Goal: Task Accomplishment & Management: Use online tool/utility

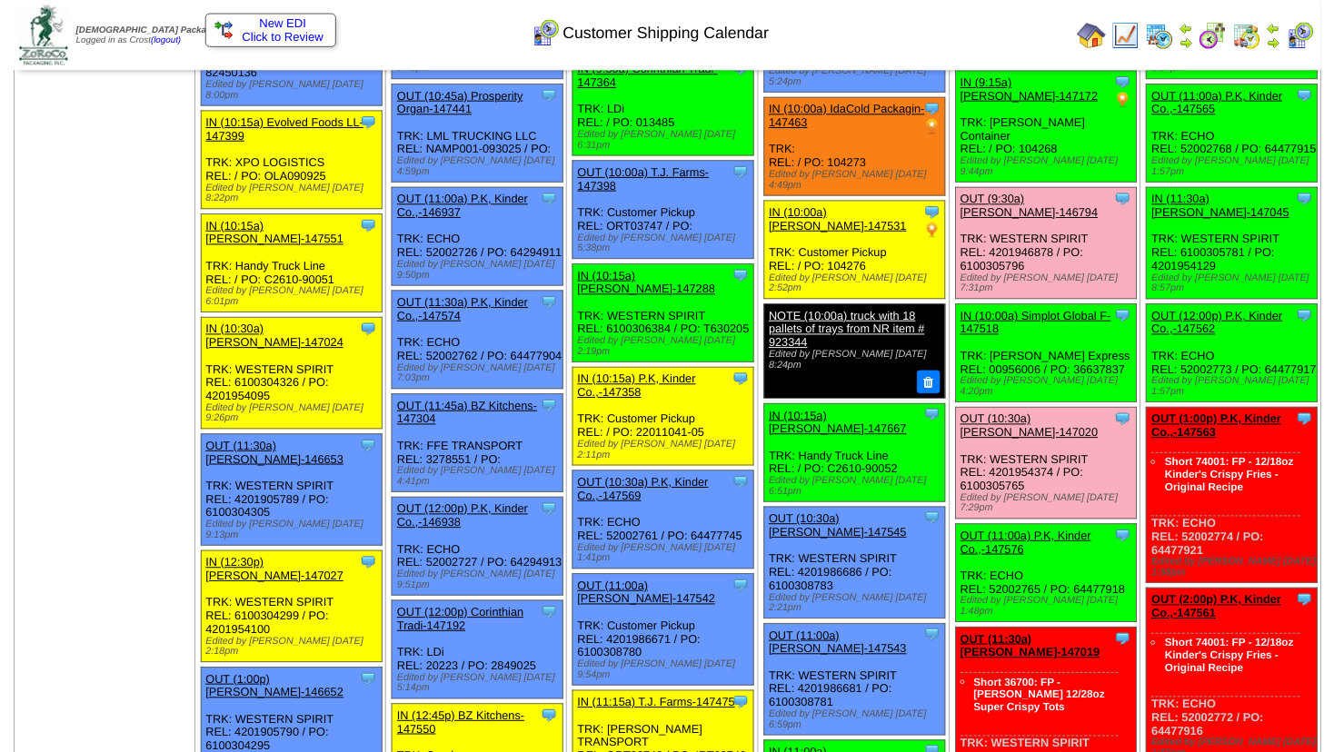
scroll to position [785, 0]
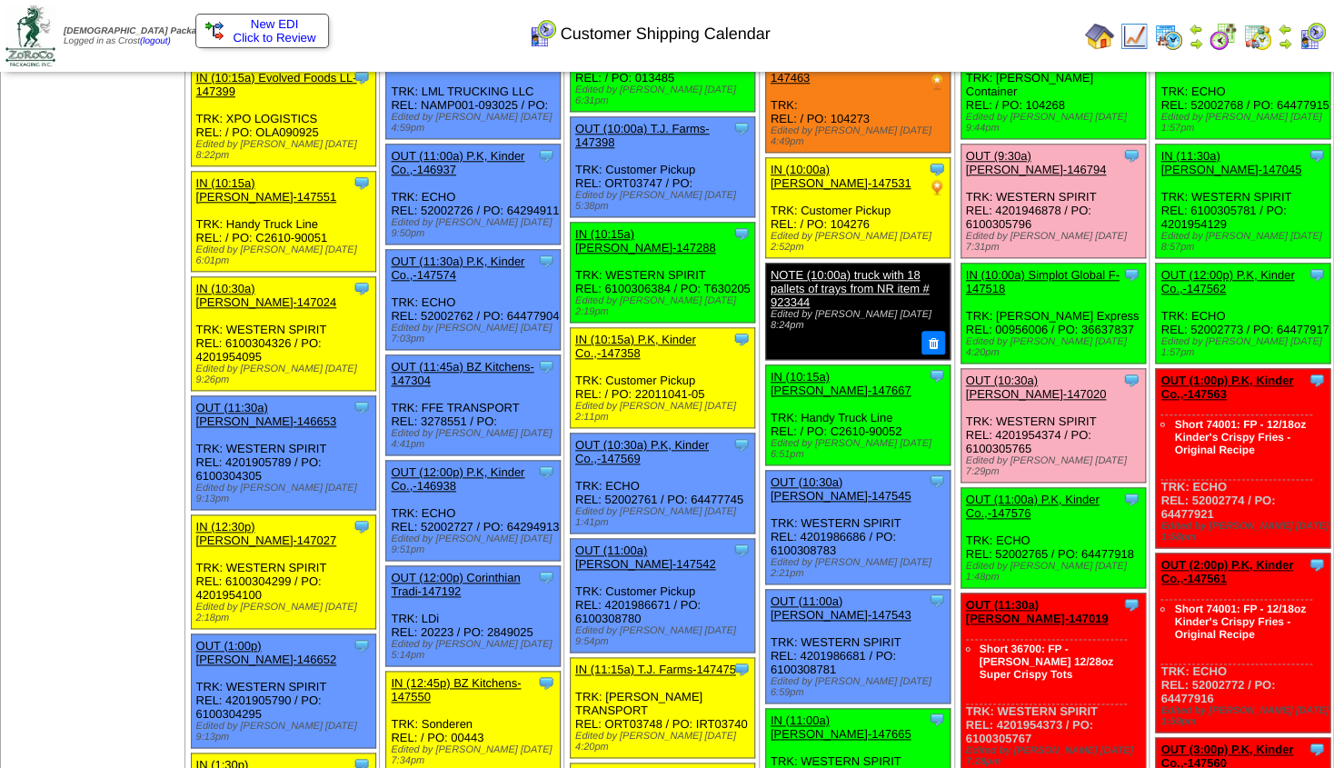
click at [1001, 492] on link "OUT (11:00a) P.K, Kinder Co.,-147576" at bounding box center [1033, 505] width 134 height 27
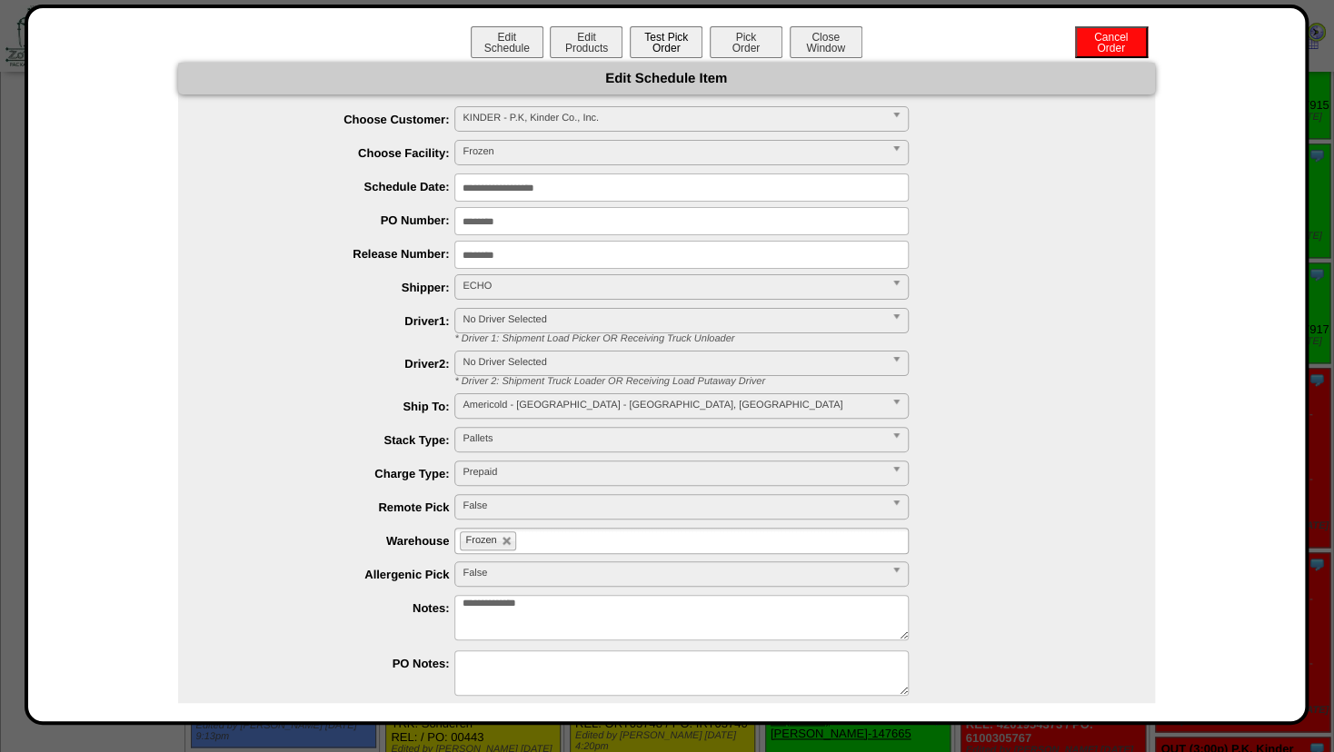
click at [679, 41] on button "Test Pick Order" at bounding box center [666, 42] width 73 height 32
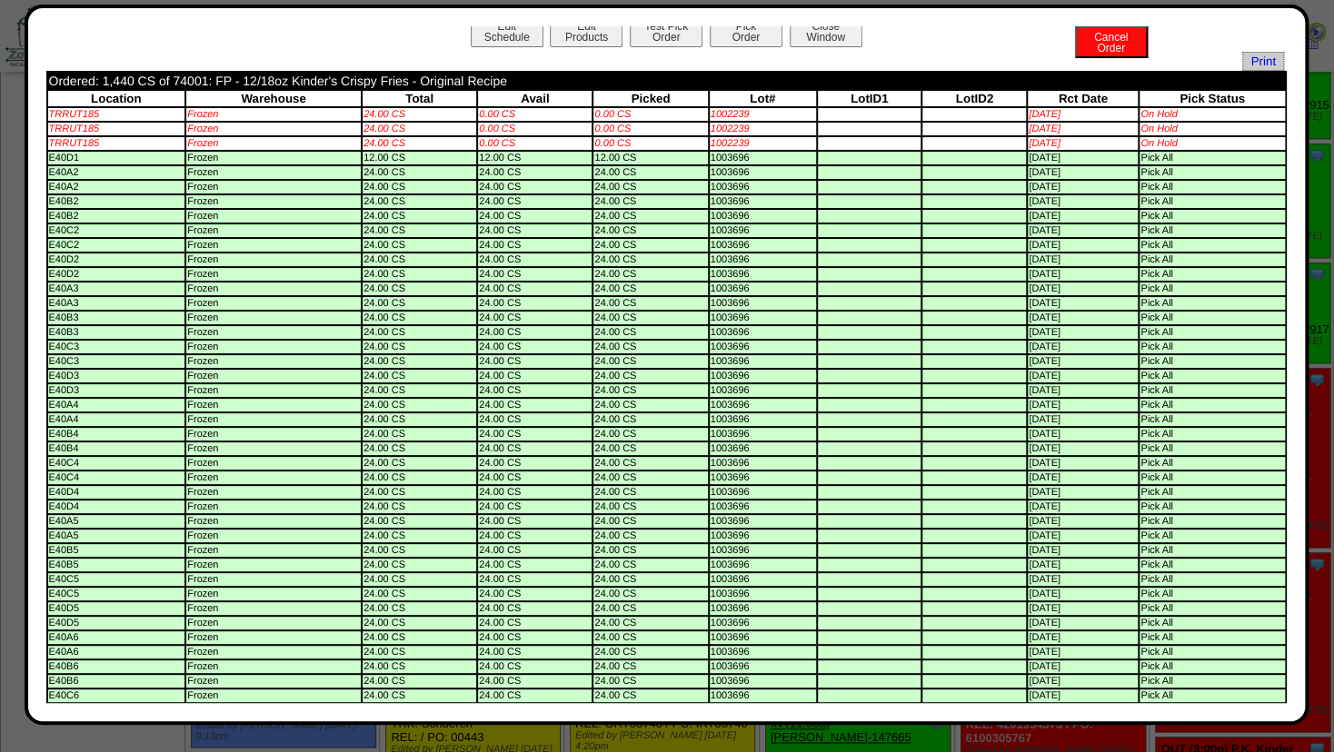
scroll to position [0, 0]
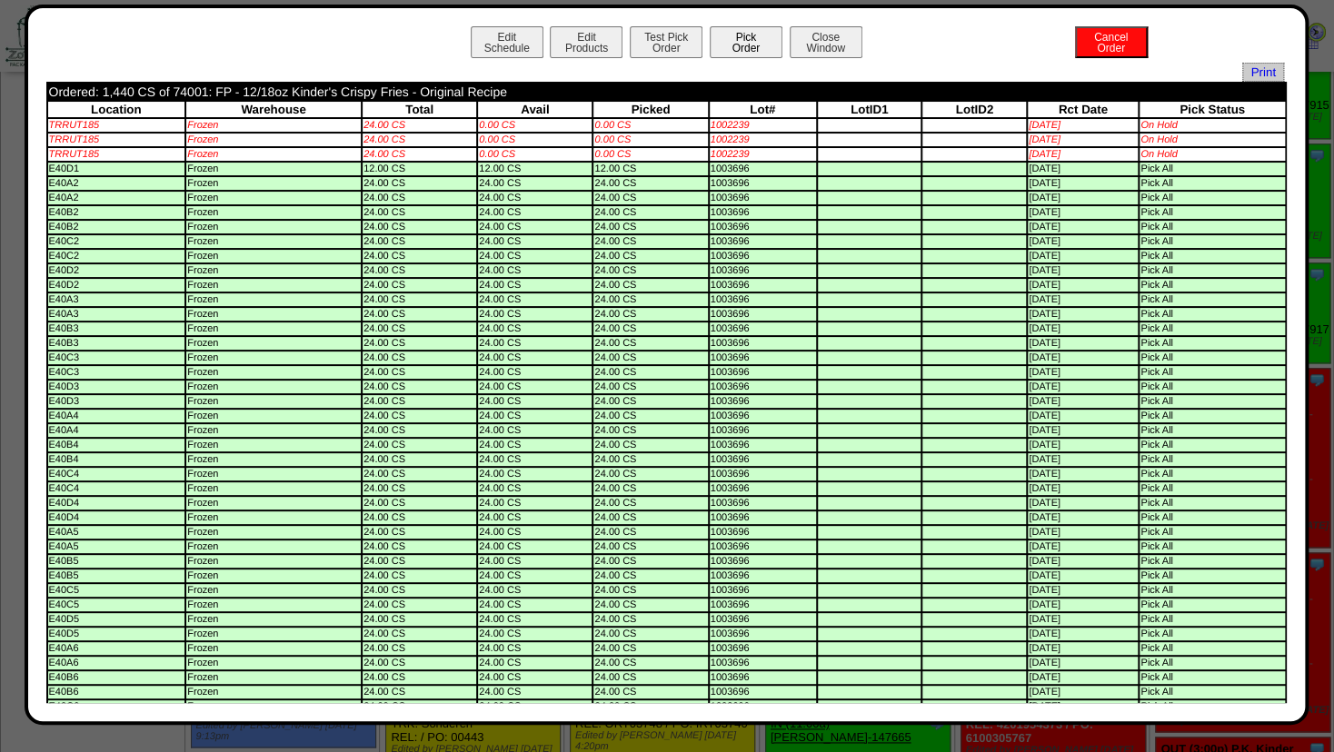
click at [721, 41] on button "Pick Order" at bounding box center [745, 42] width 73 height 32
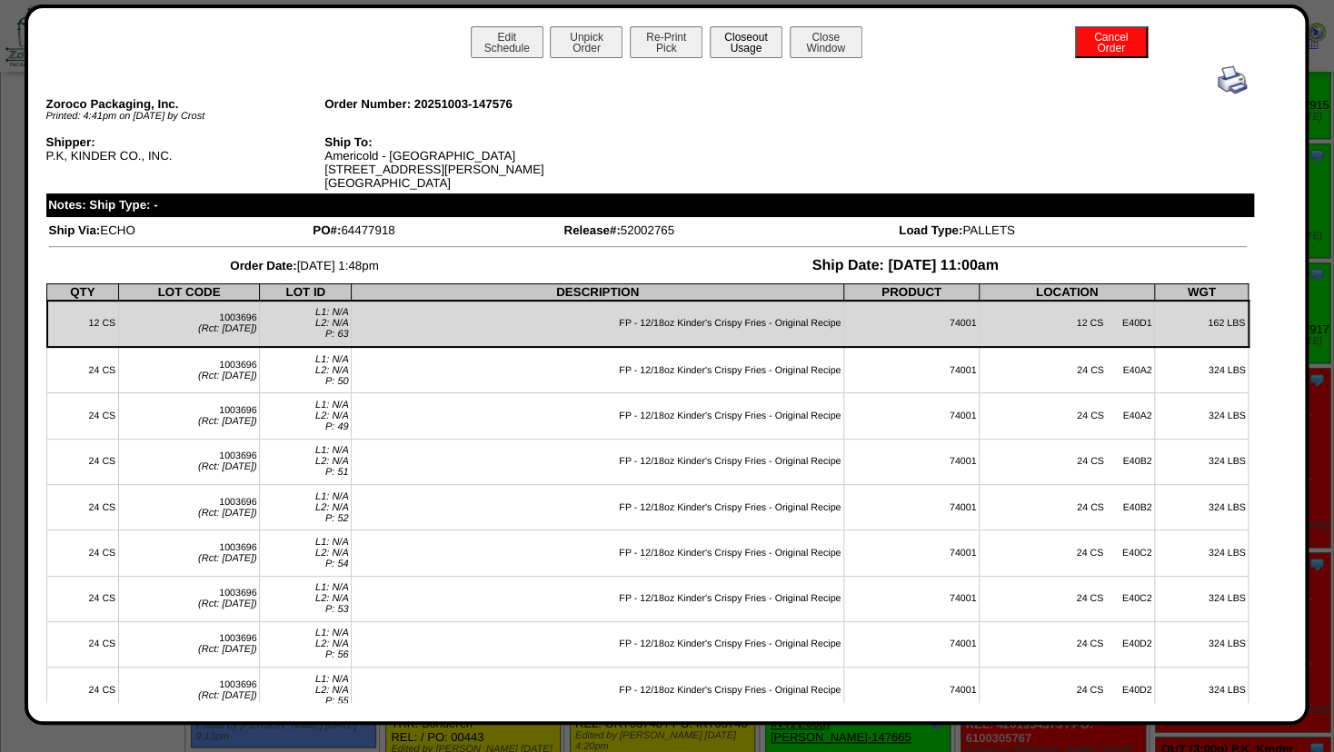
click at [744, 45] on button "Closeout Usage" at bounding box center [745, 42] width 73 height 32
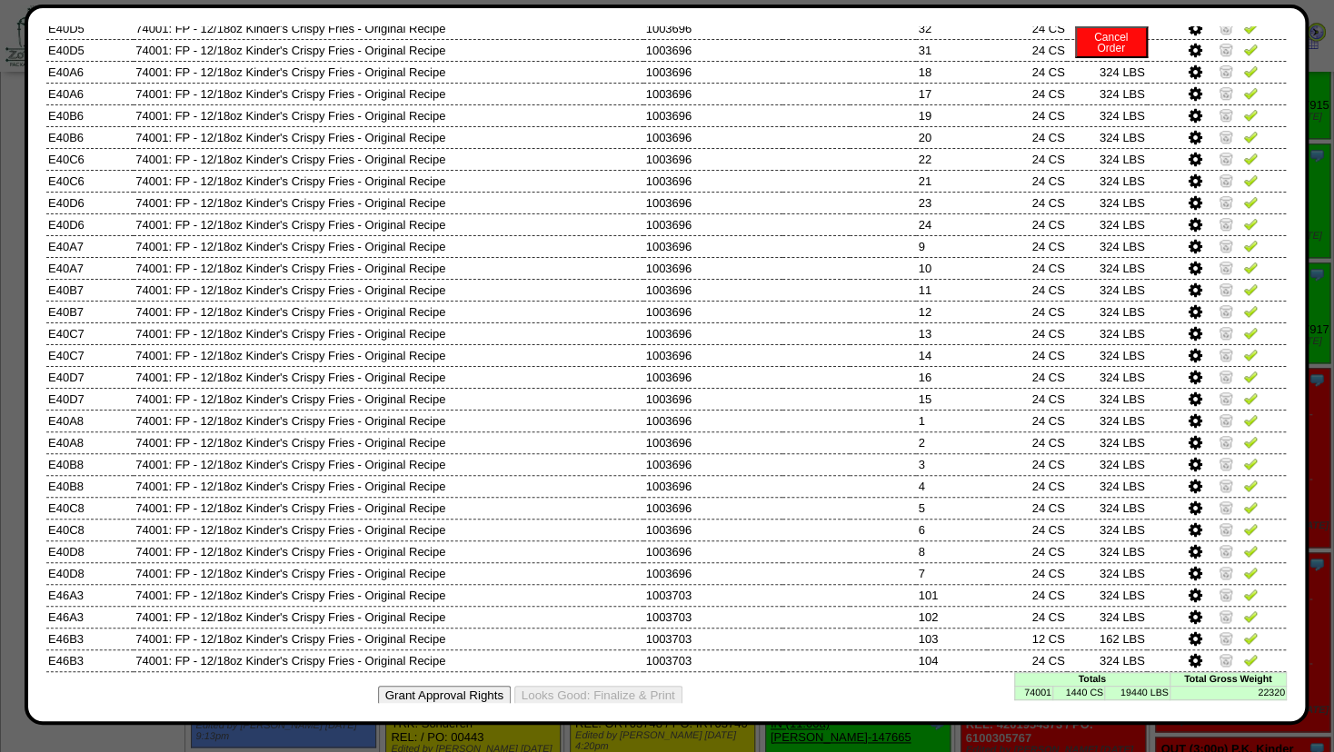
scroll to position [809, 0]
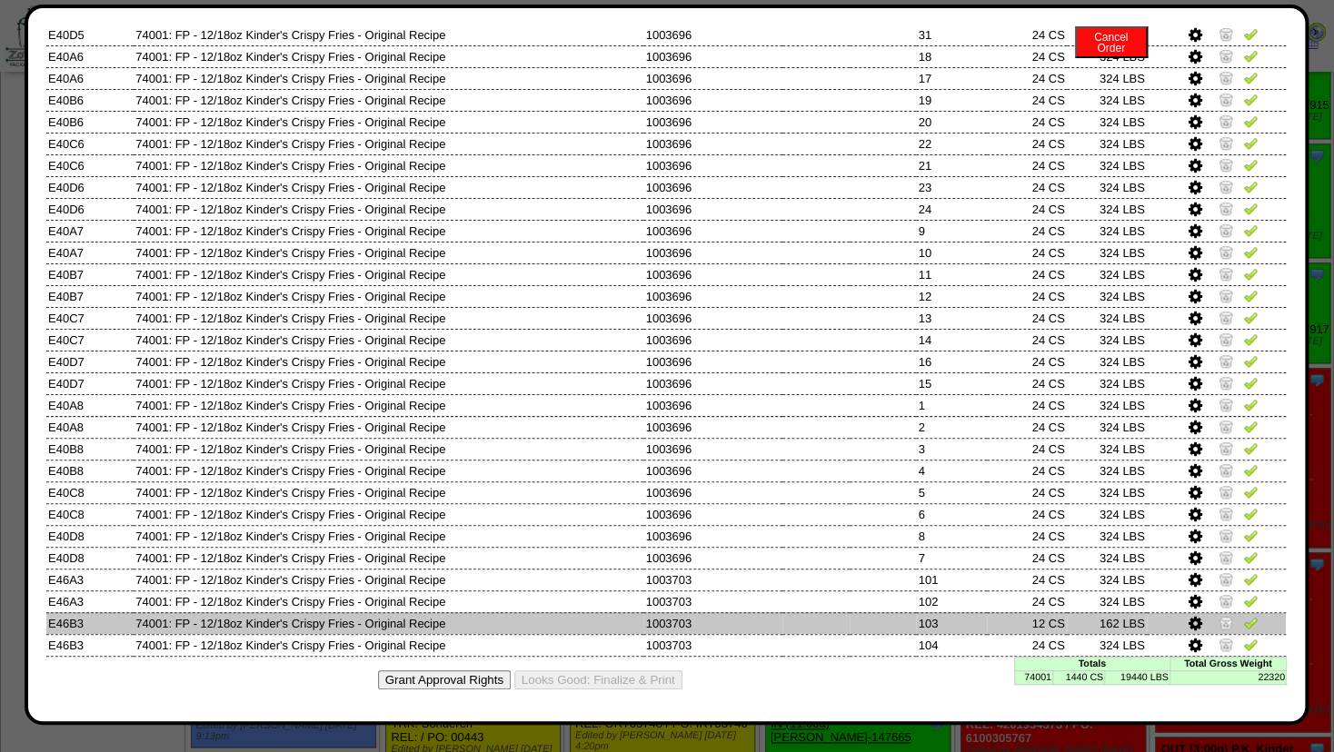
click at [1218, 620] on img at bounding box center [1225, 622] width 15 height 15
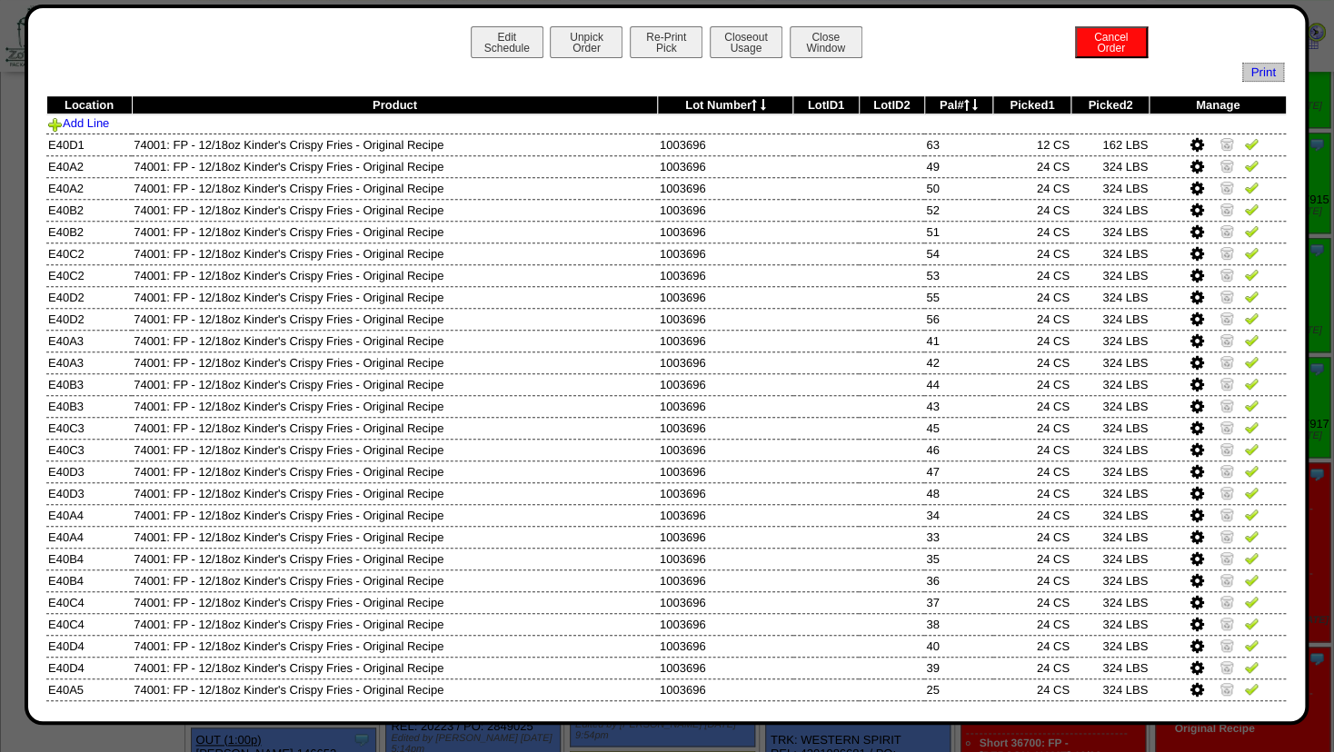
scroll to position [687, 0]
click at [826, 42] on button "Close Window" at bounding box center [825, 42] width 73 height 32
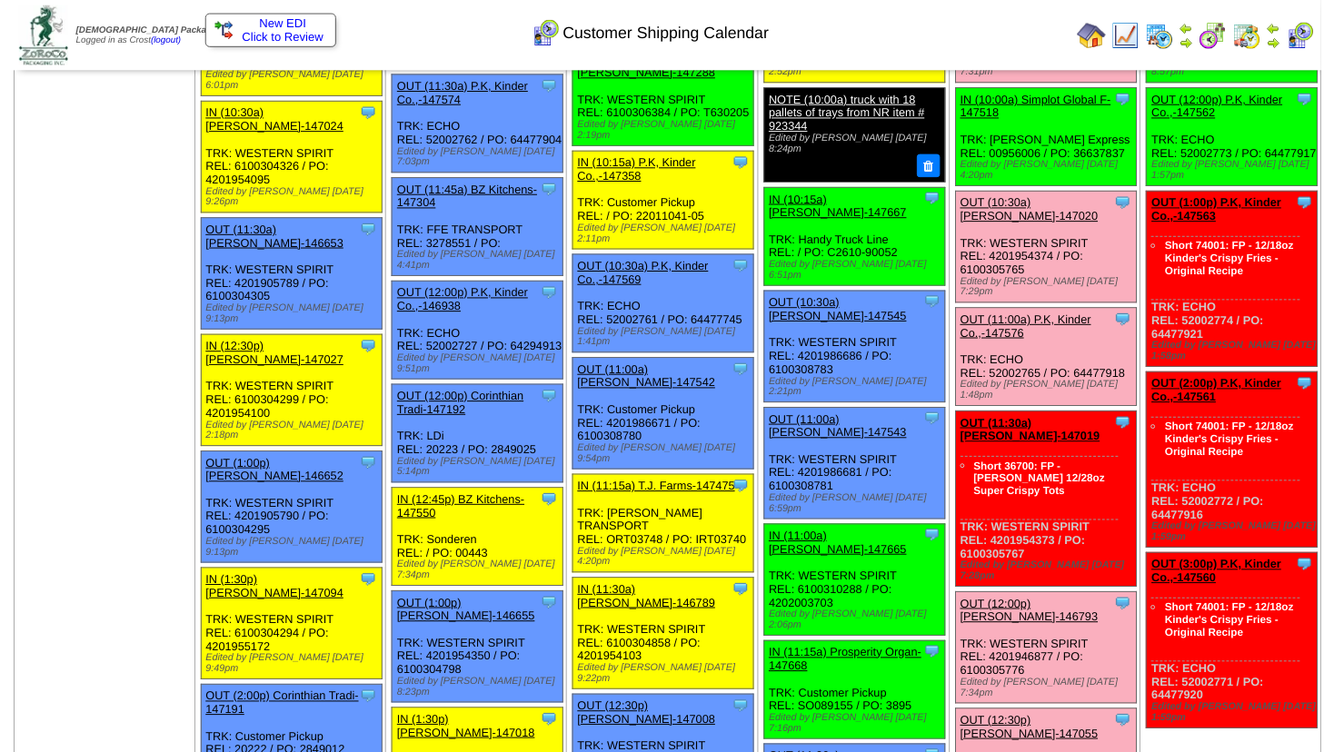
scroll to position [944, 0]
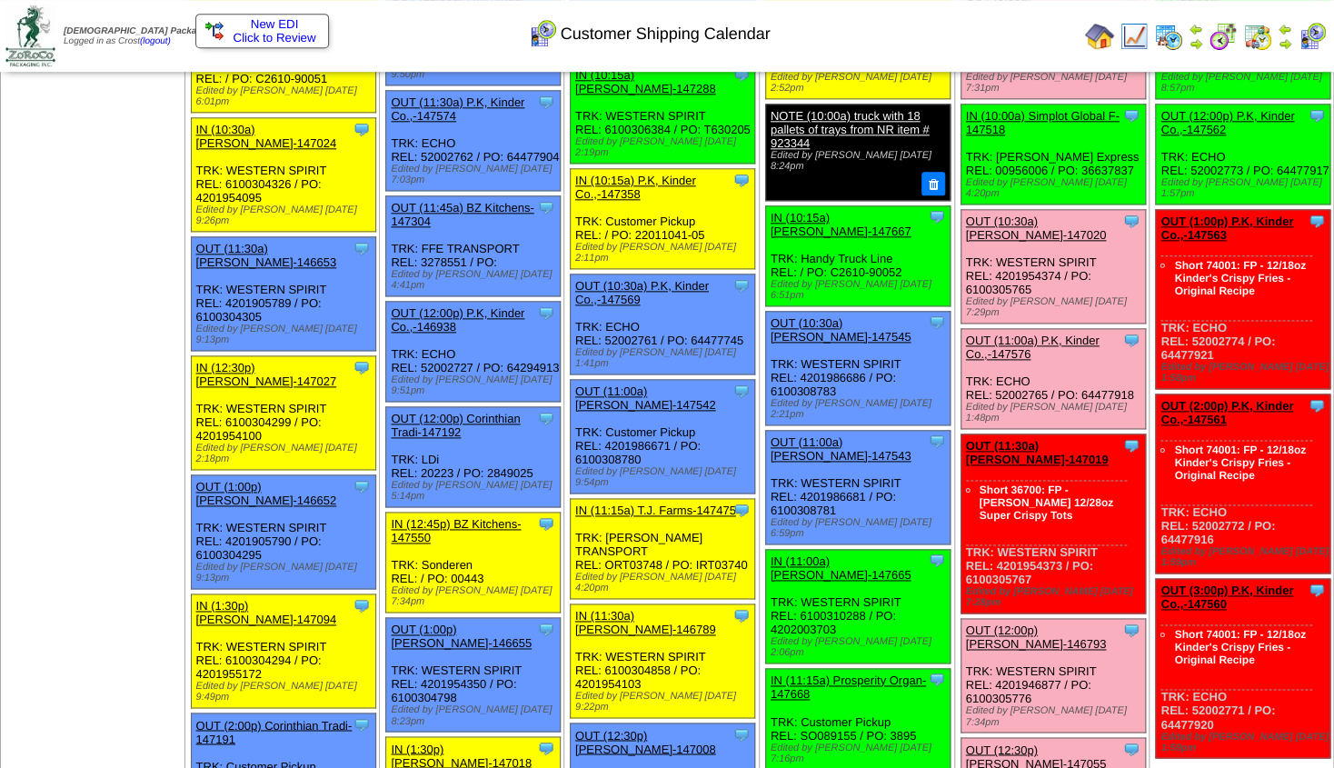
click at [1025, 439] on link "OUT (11:30a) Lamb-Weston-147019" at bounding box center [1037, 452] width 143 height 27
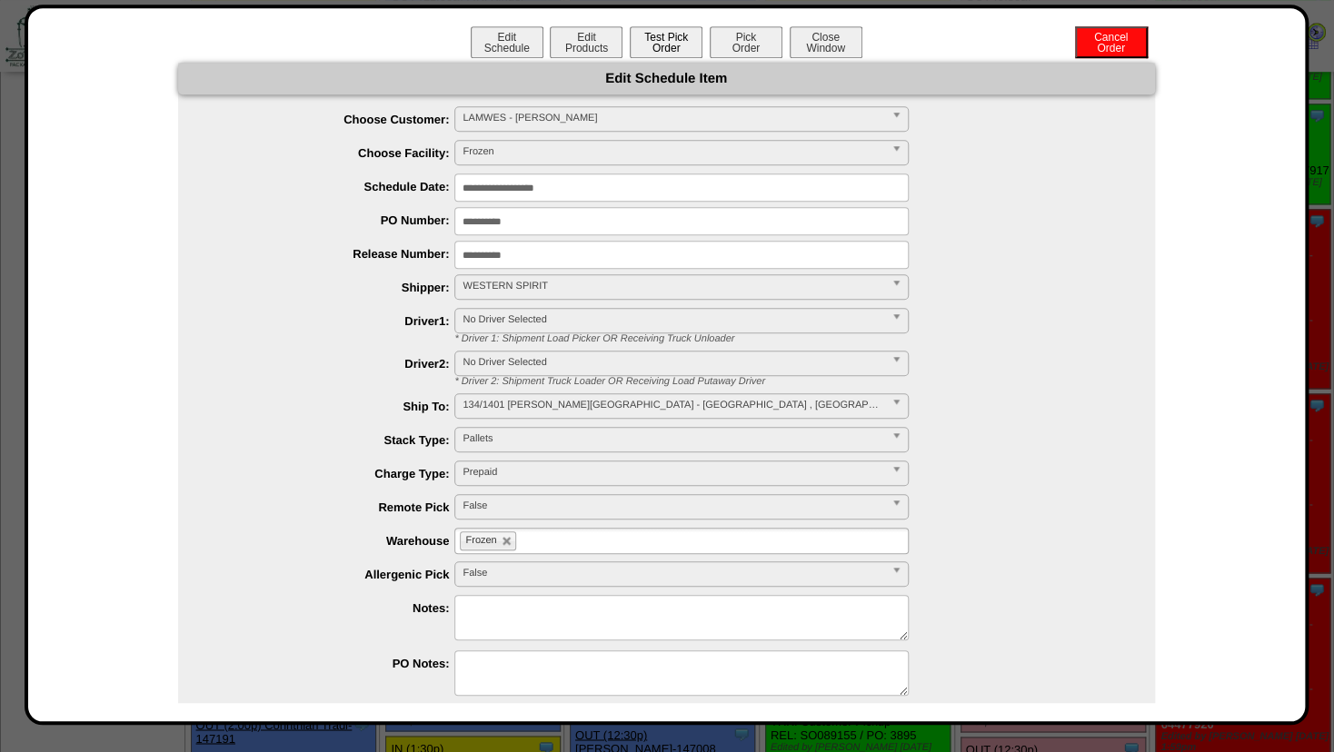
click at [653, 42] on button "Test Pick Order" at bounding box center [666, 42] width 73 height 32
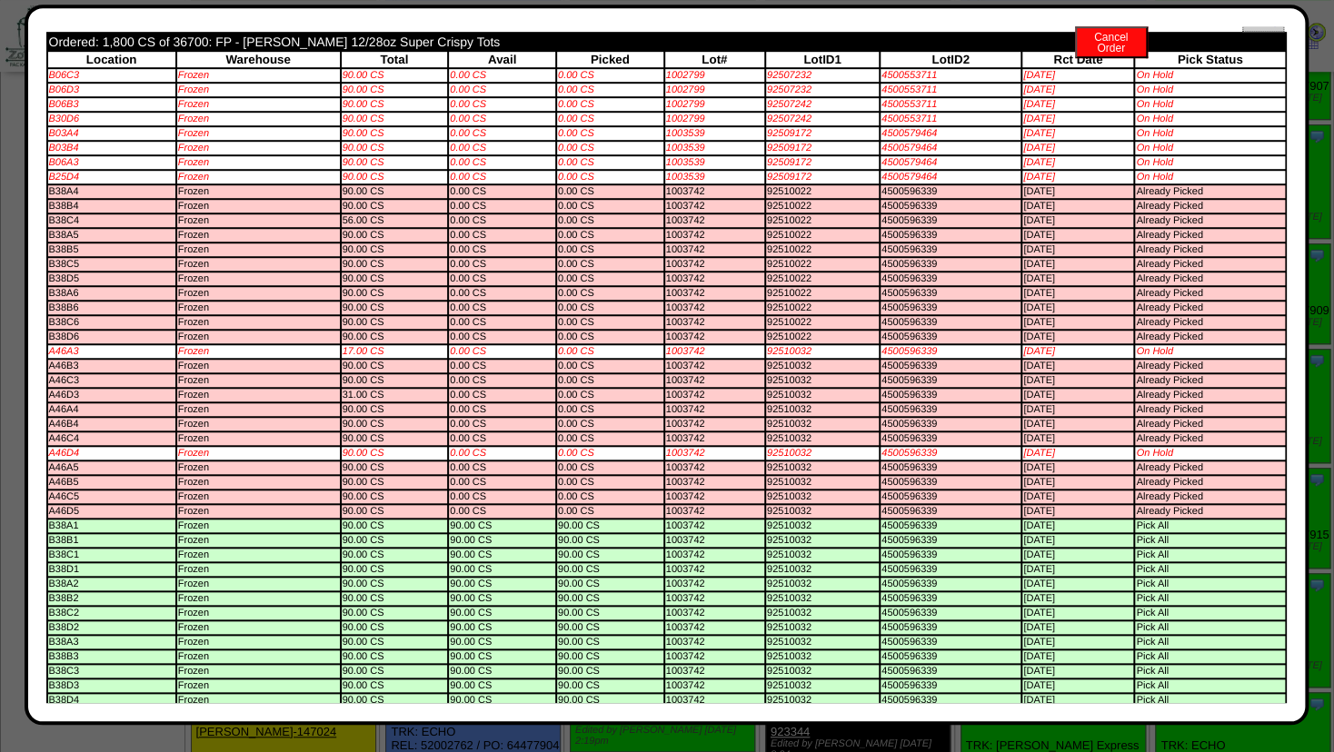
scroll to position [0, 0]
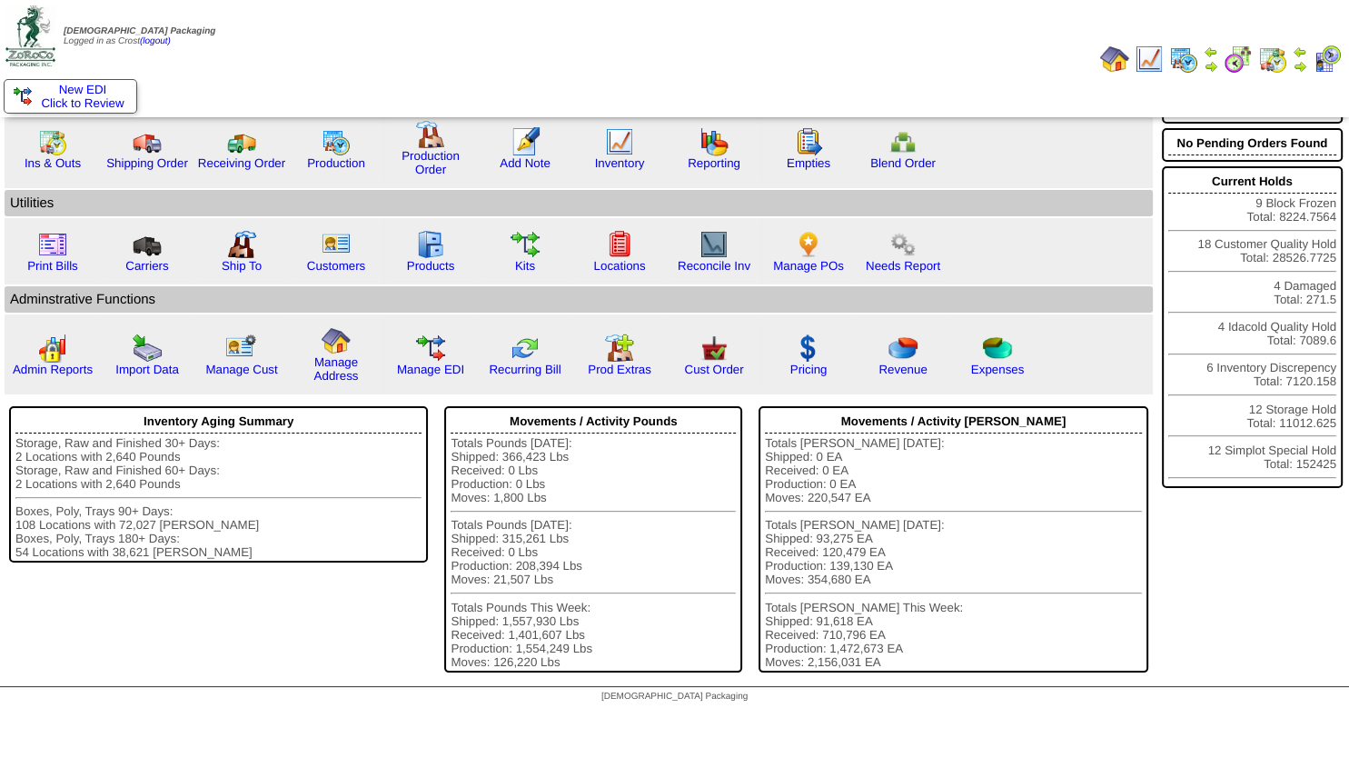
click at [1209, 64] on img at bounding box center [1211, 66] width 15 height 15
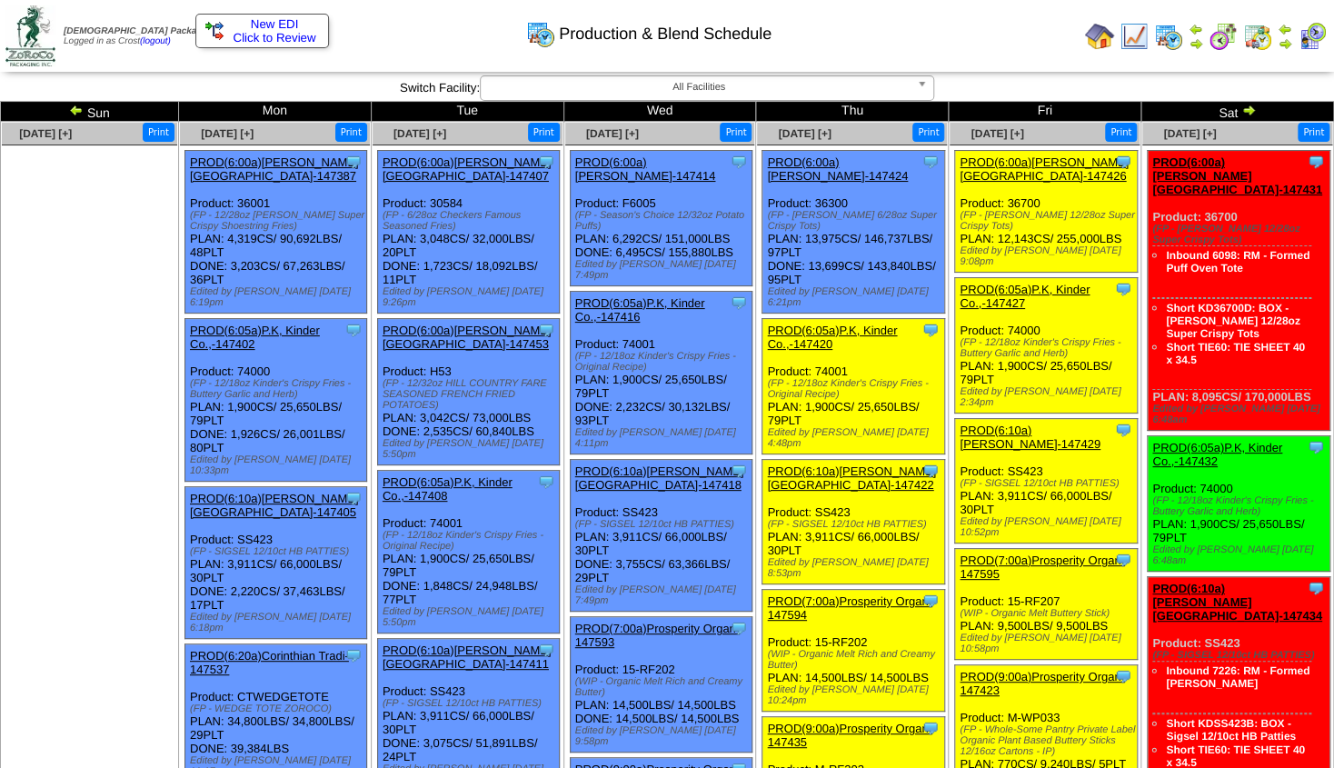
click at [1286, 40] on img at bounding box center [1284, 43] width 15 height 15
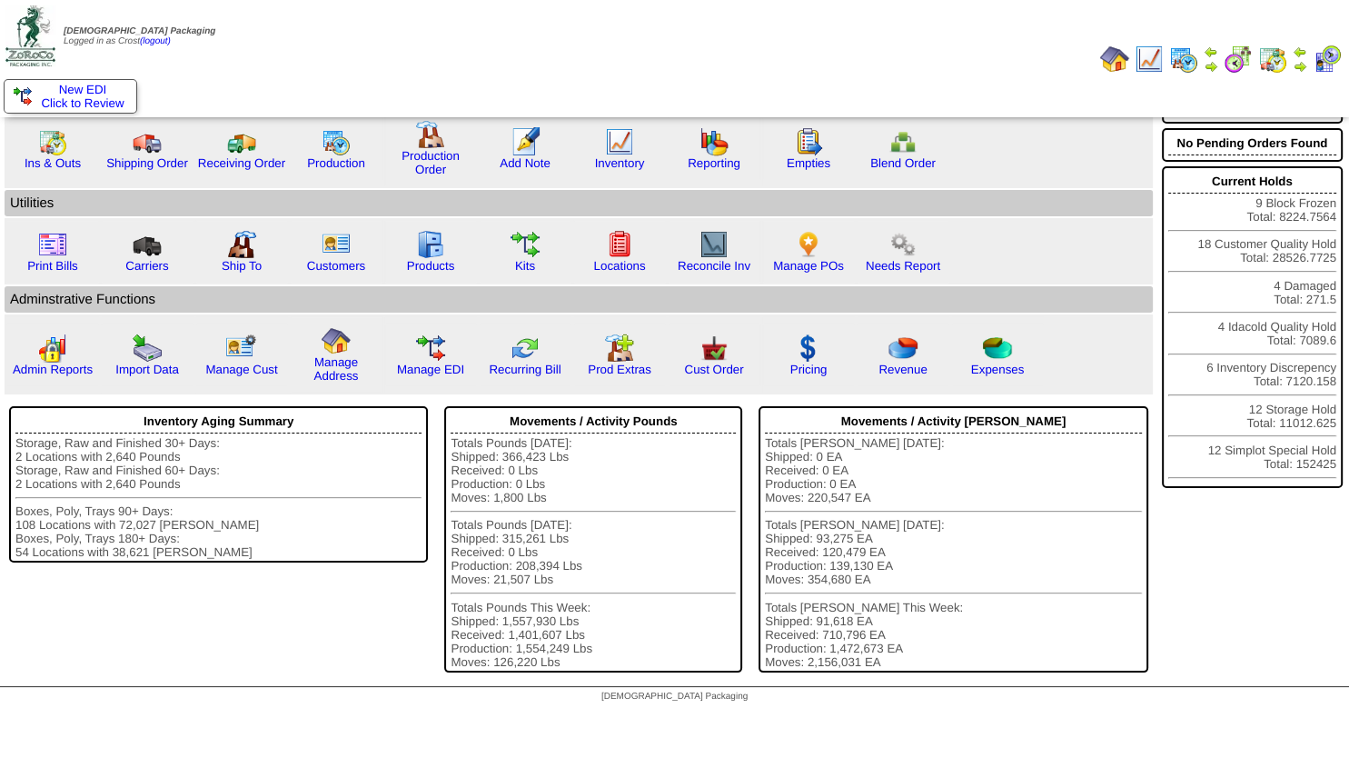
click at [1146, 57] on img at bounding box center [1149, 59] width 29 height 29
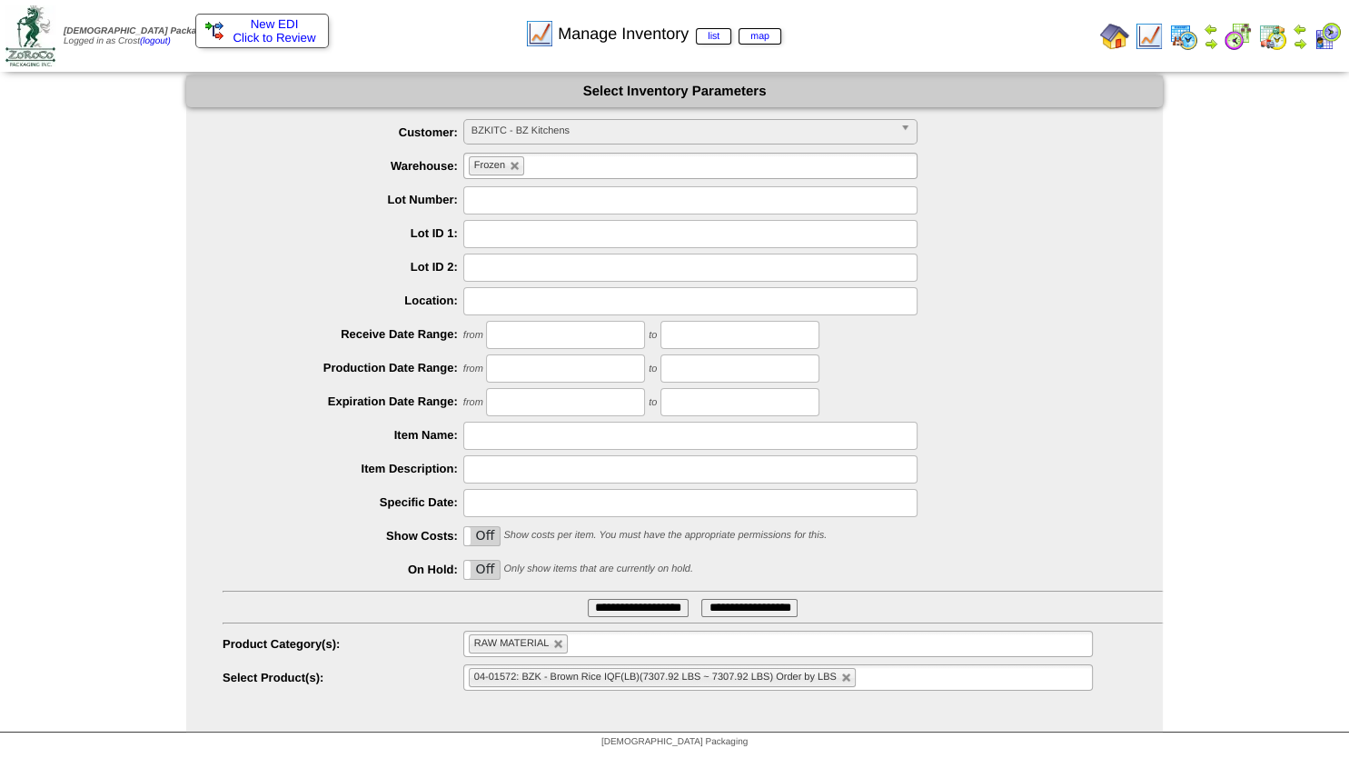
click at [506, 142] on span "BZKITC - BZ Kitchens" at bounding box center [682, 131] width 422 height 22
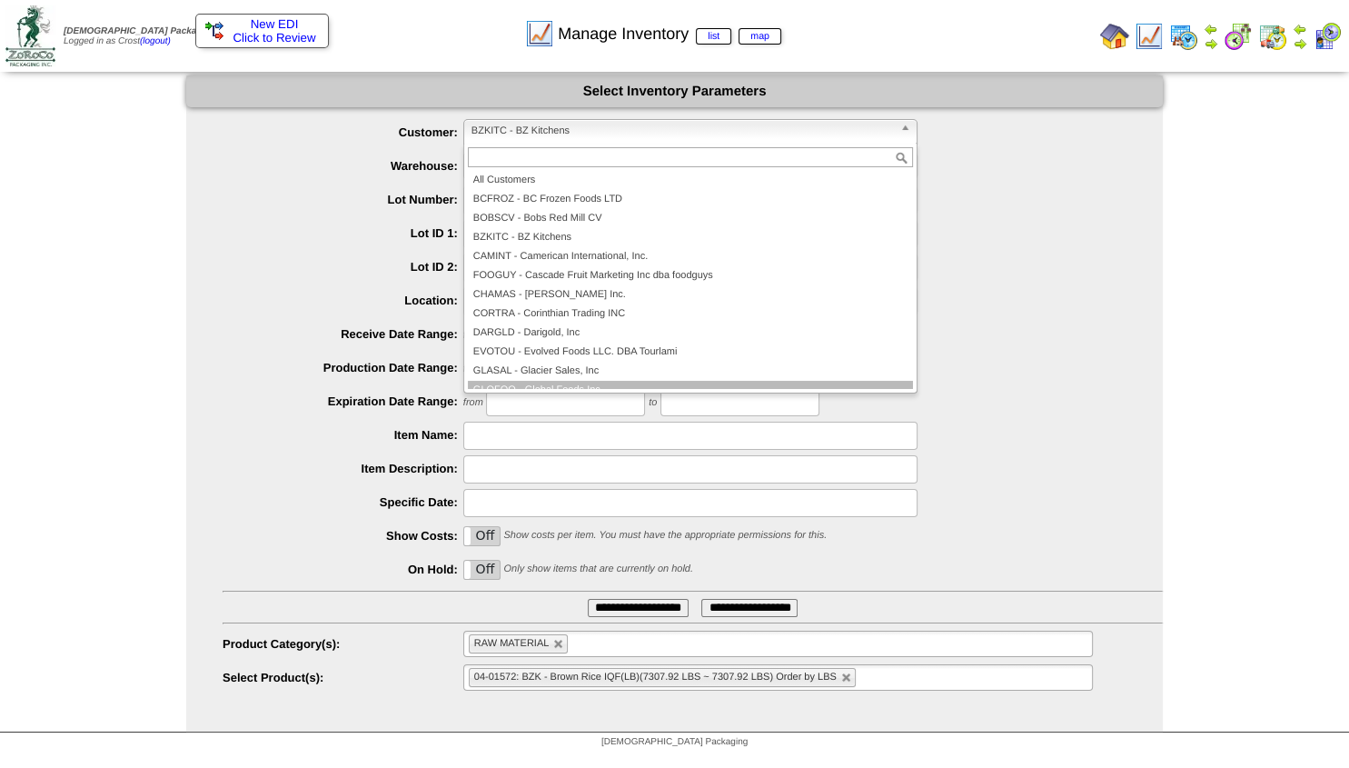
scroll to position [109, 0]
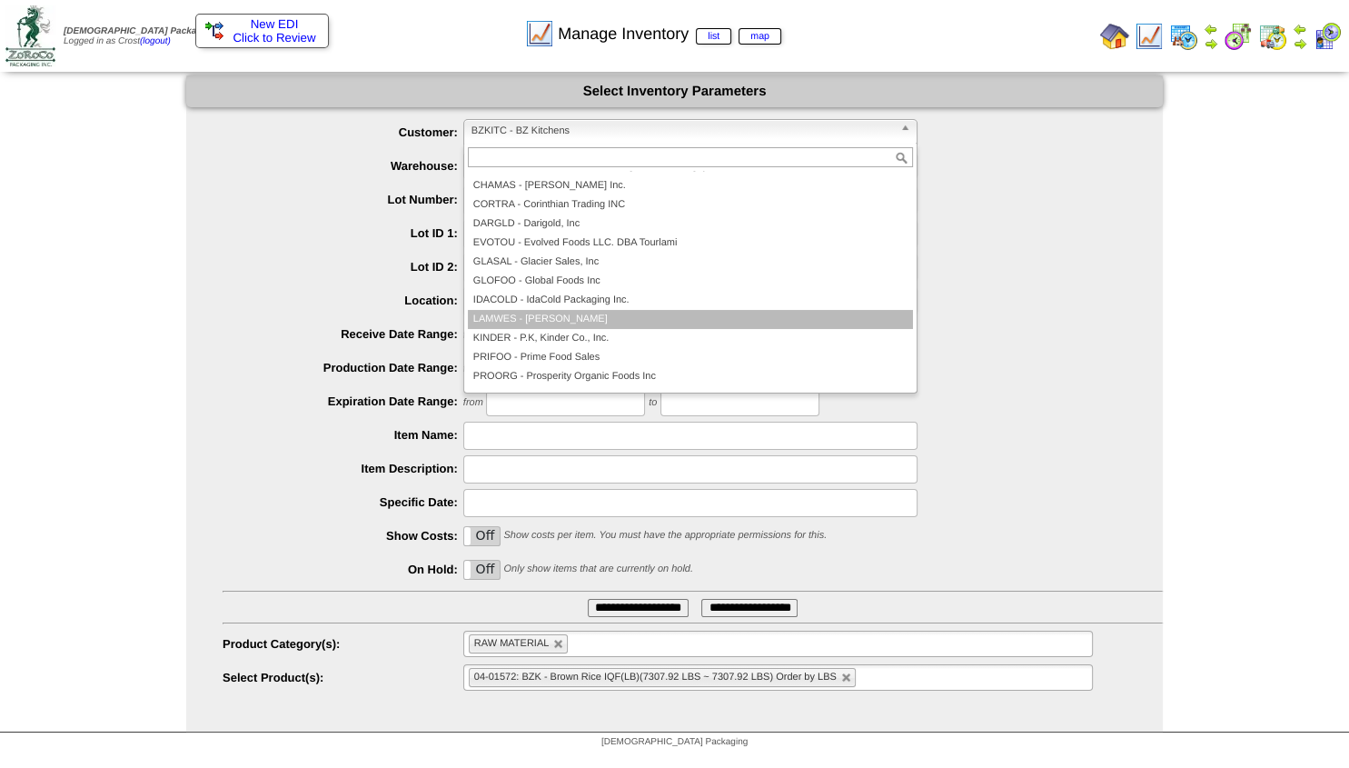
drag, startPoint x: 528, startPoint y: 313, endPoint x: 527, endPoint y: 304, distance: 9.1
click at [529, 313] on li "LAMWES - [PERSON_NAME]" at bounding box center [690, 319] width 445 height 19
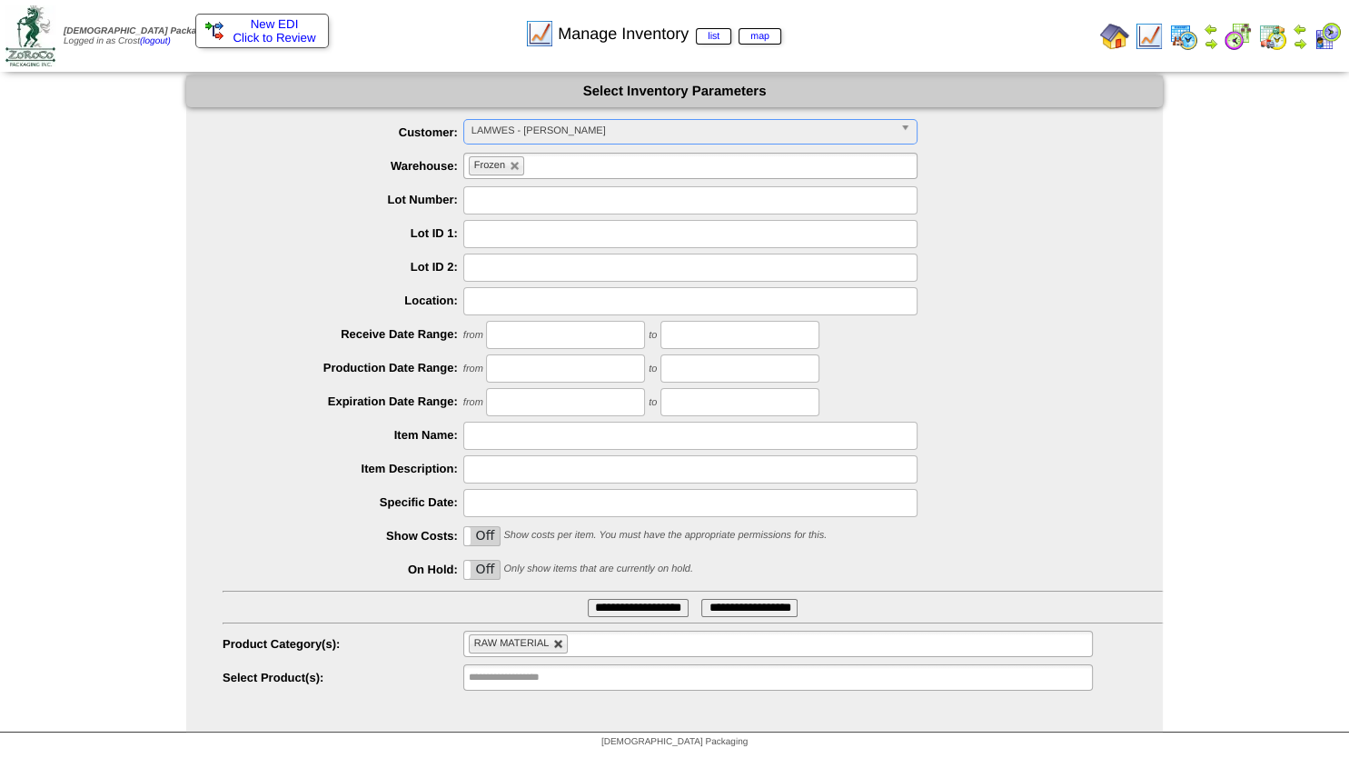
click at [556, 649] on link at bounding box center [558, 644] width 11 height 11
type input "**********"
click at [530, 653] on input "text" at bounding box center [527, 643] width 116 height 23
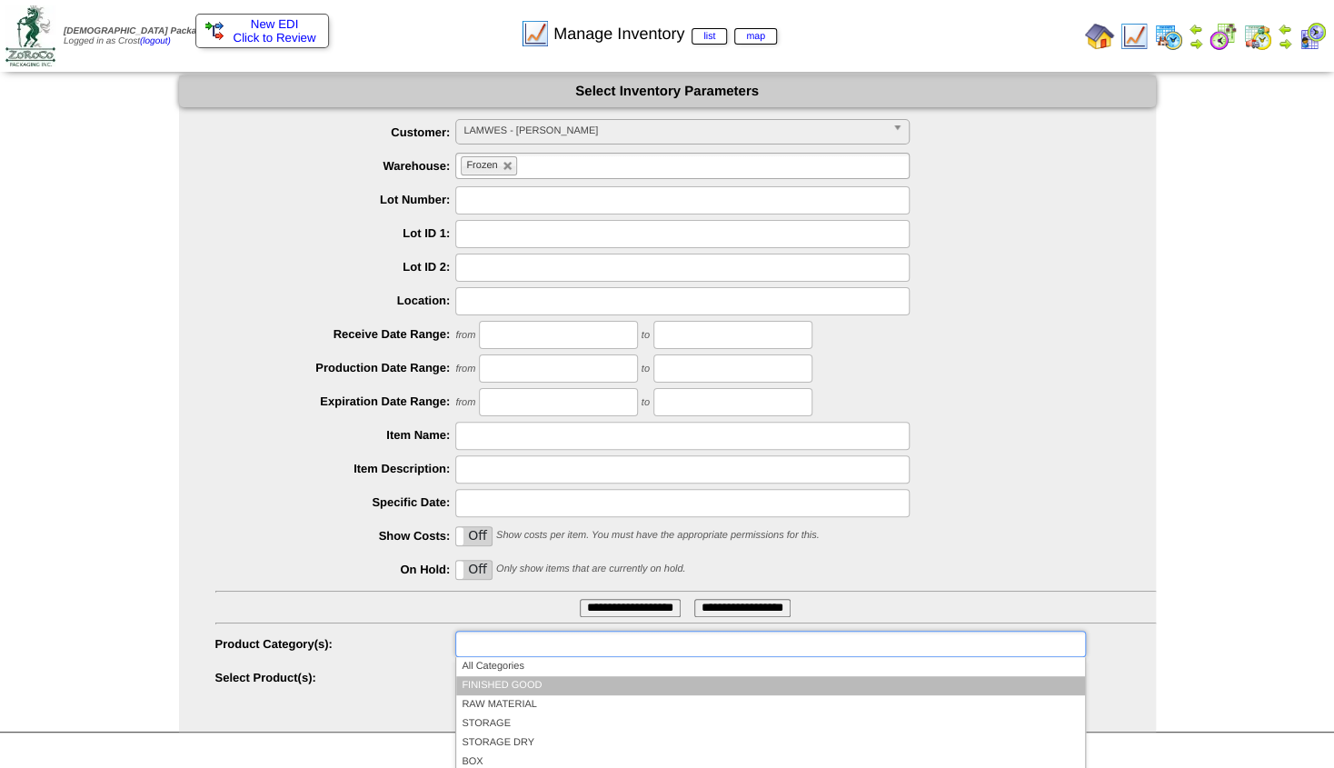
click at [521, 679] on li "FINISHED GOOD" at bounding box center [770, 685] width 628 height 19
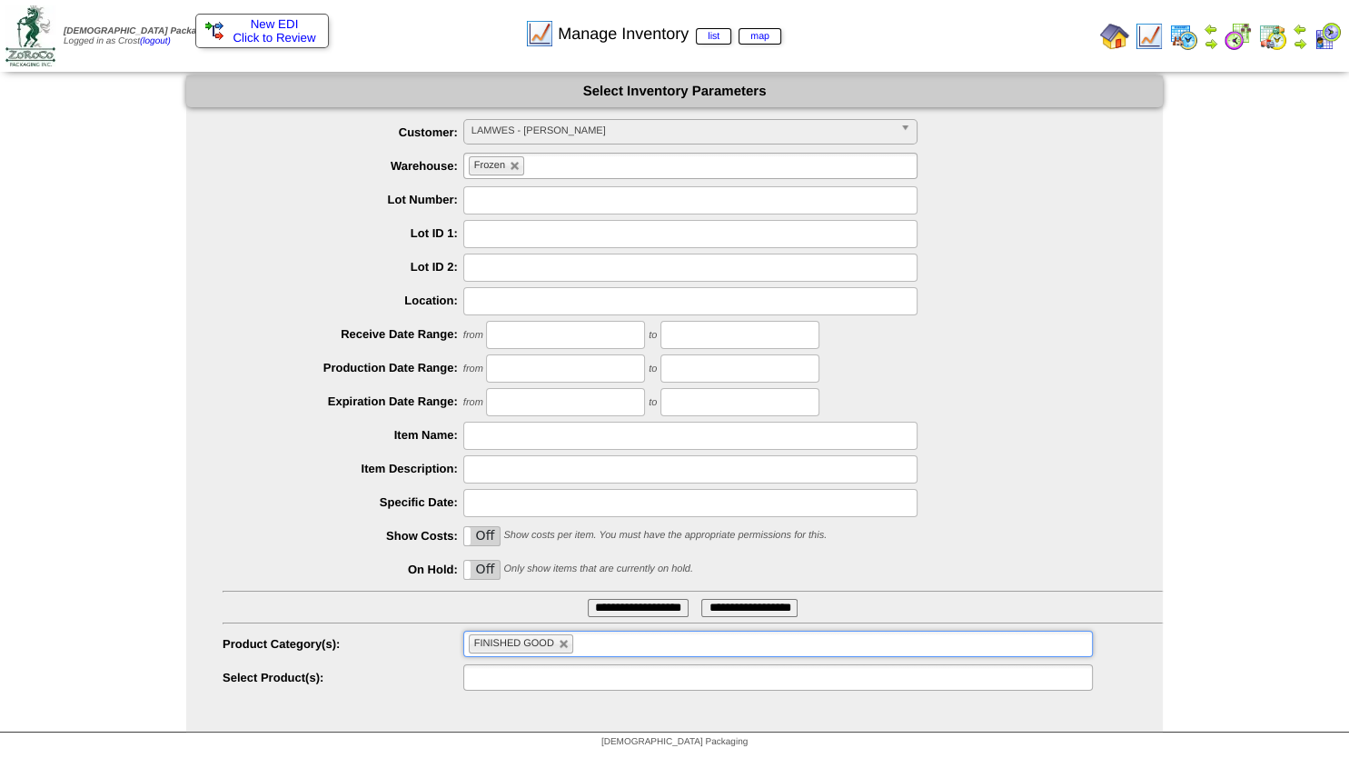
click at [511, 678] on input "text" at bounding box center [527, 677] width 116 height 23
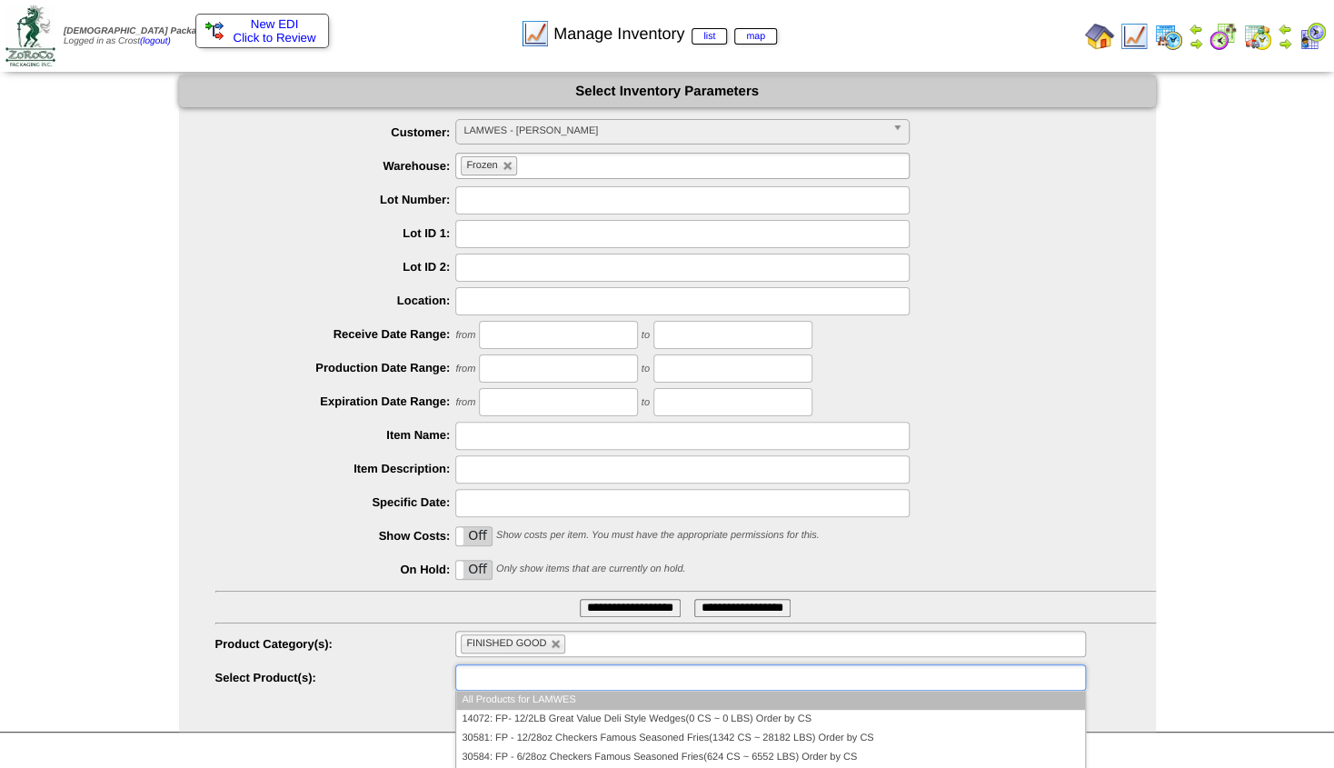
click at [491, 676] on input "text" at bounding box center [519, 677] width 116 height 23
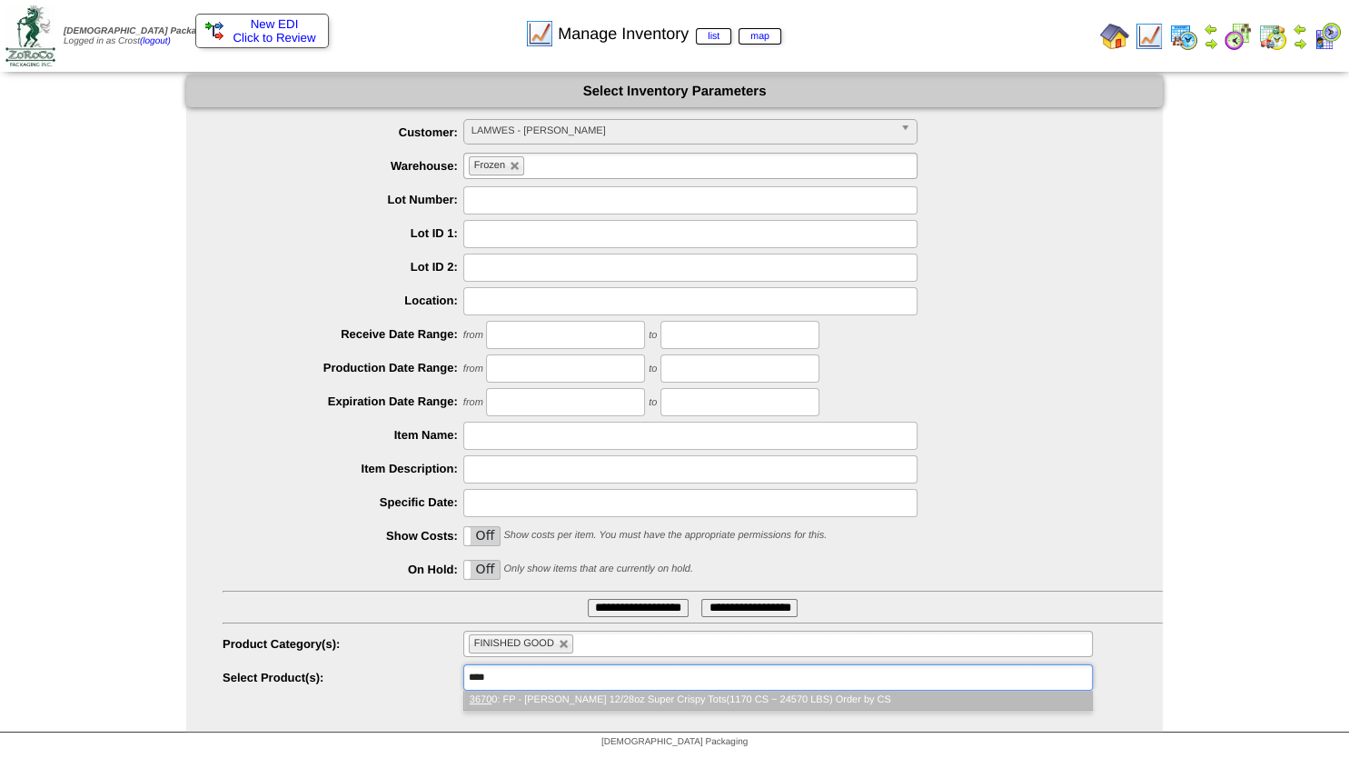
type input "****"
click at [500, 699] on li "3670 0: FP - [PERSON_NAME] 12/28oz Super Crispy Tots(1170 CS ~ 24570 LBS) Order…" at bounding box center [778, 699] width 628 height 19
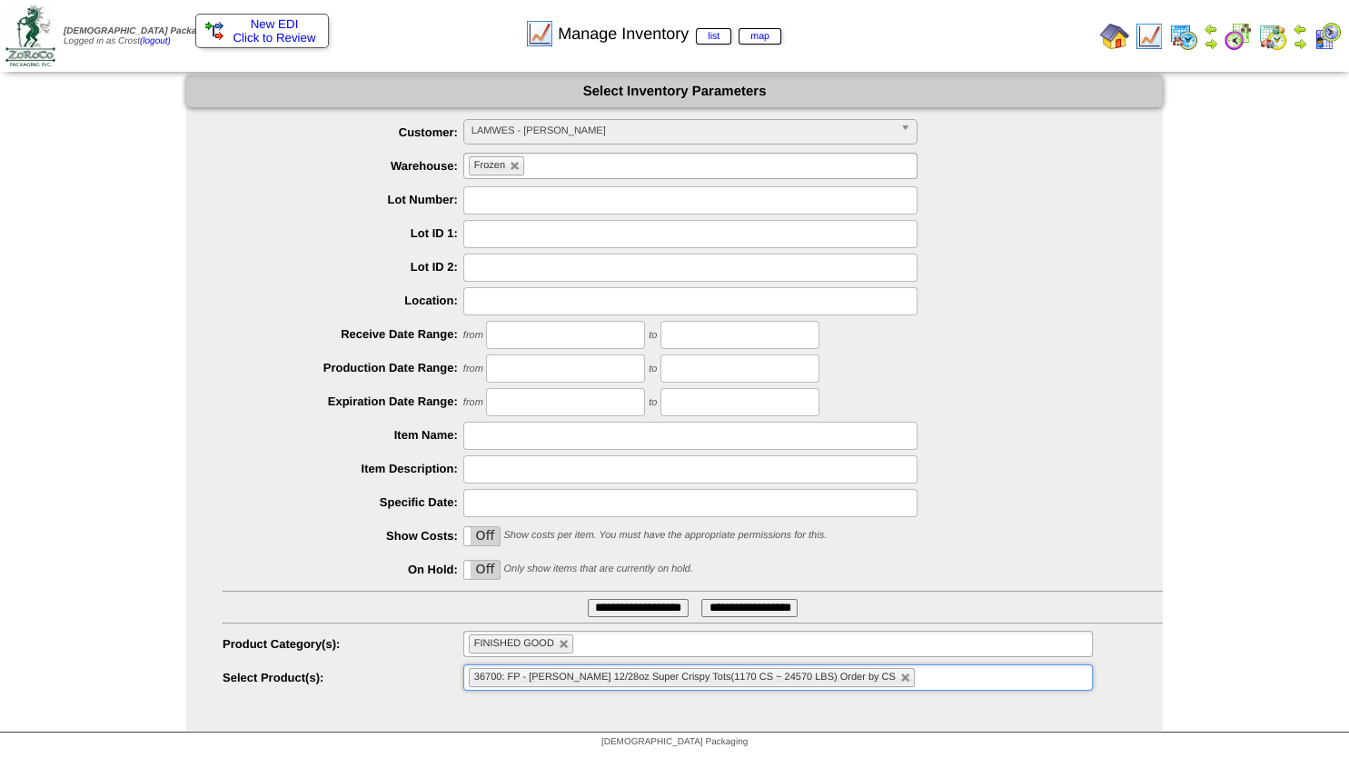
click at [611, 611] on input "**********" at bounding box center [638, 608] width 101 height 18
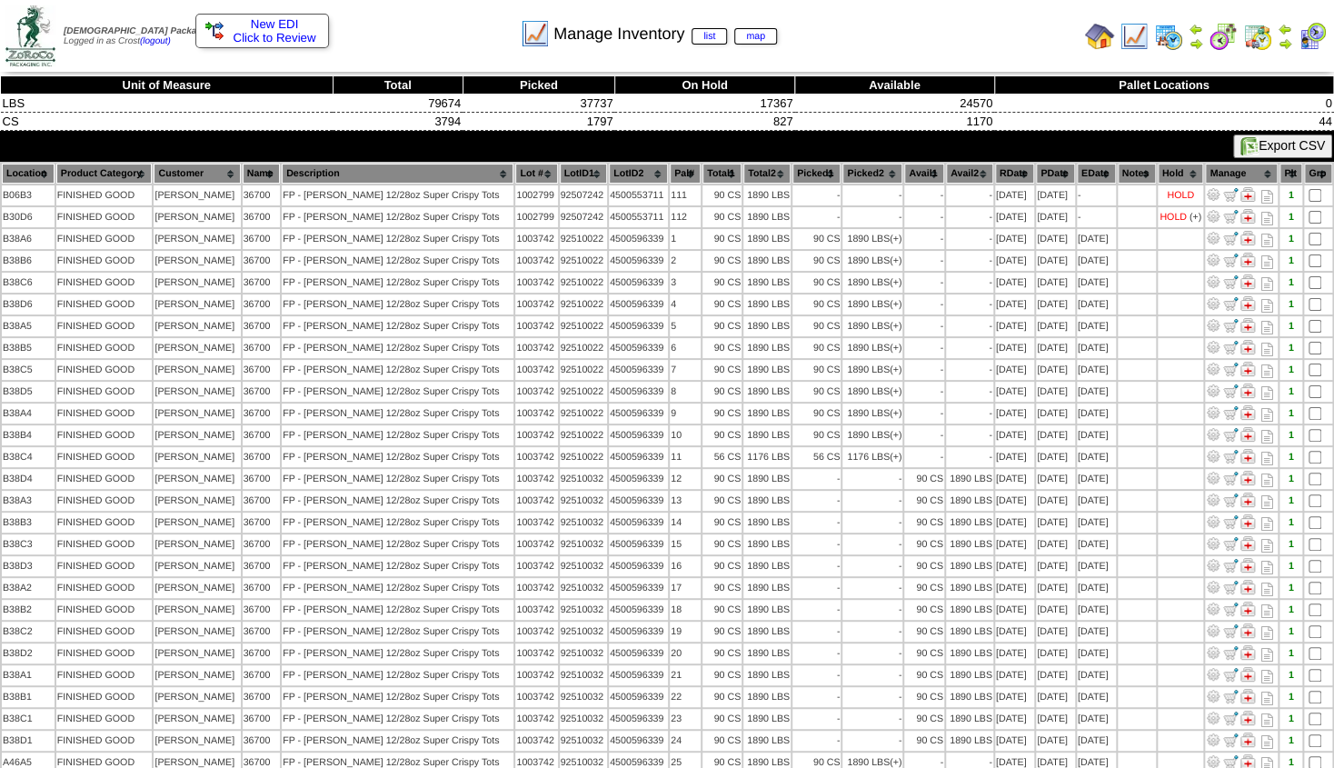
click at [1166, 171] on th "Hold" at bounding box center [1180, 174] width 46 height 20
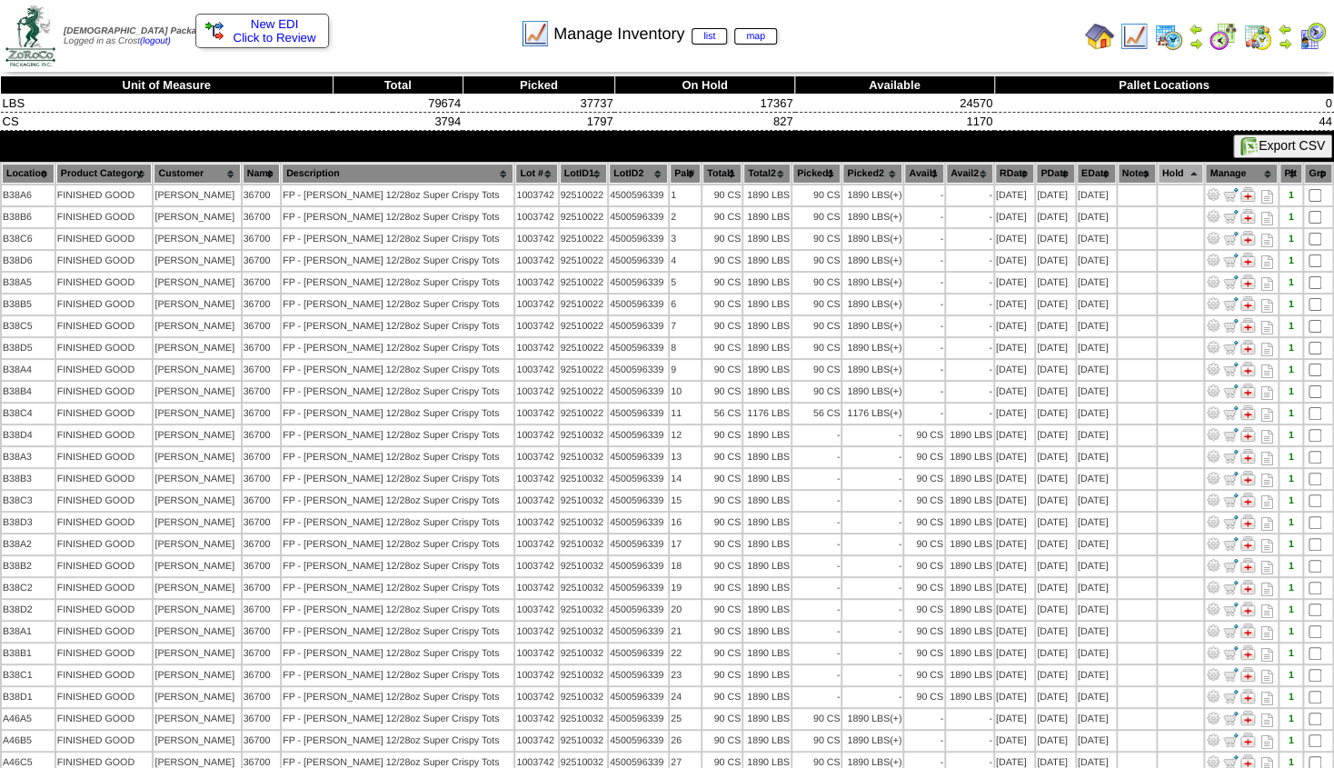
click at [1176, 177] on th "Hold" at bounding box center [1180, 174] width 46 height 20
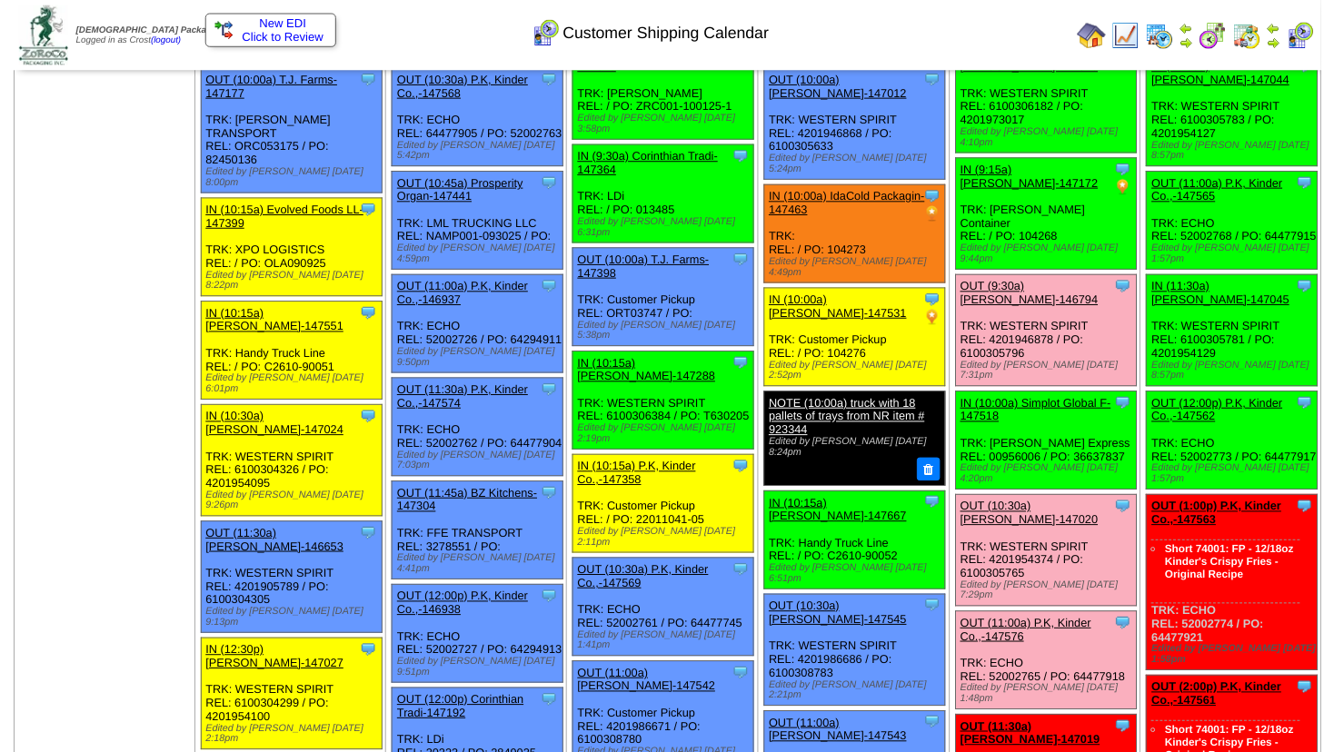
scroll to position [687, 0]
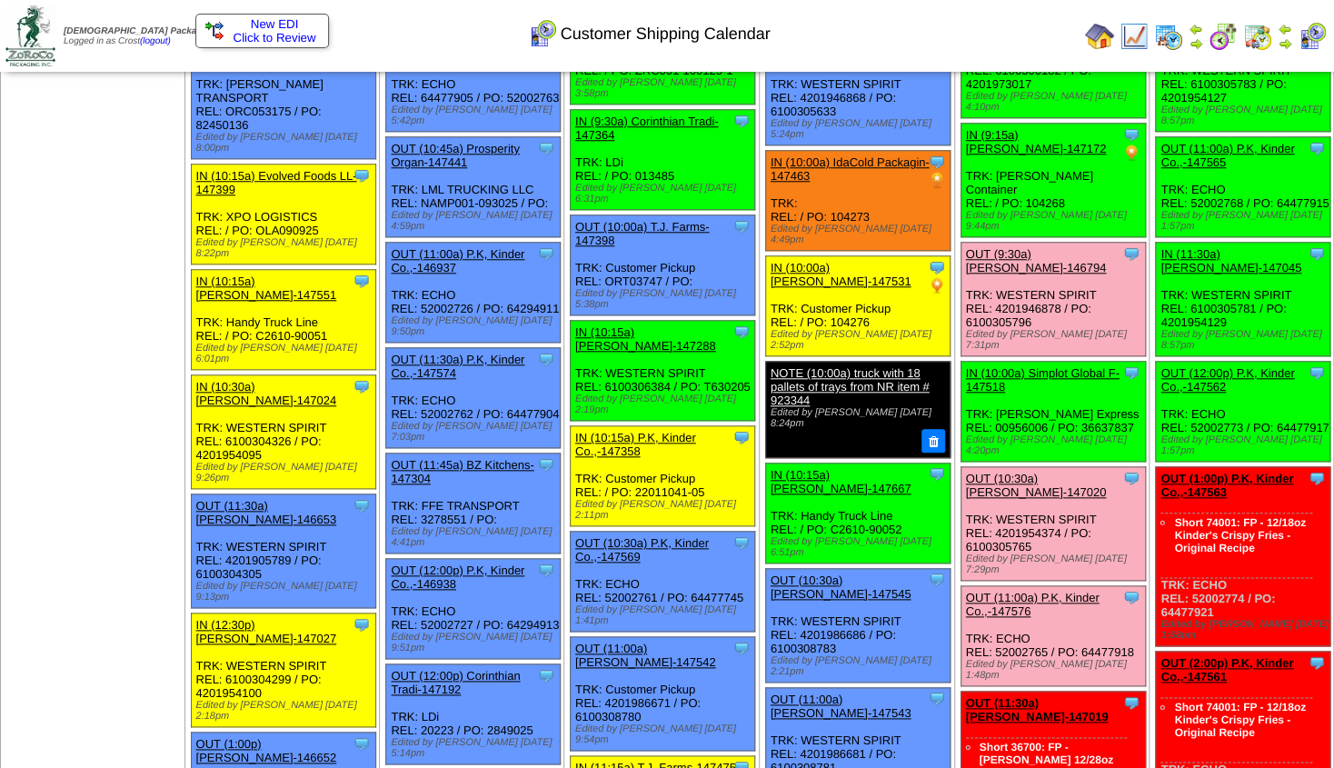
click at [1032, 471] on link "OUT (10:30a) Lamb-Weston-147020" at bounding box center [1036, 484] width 141 height 27
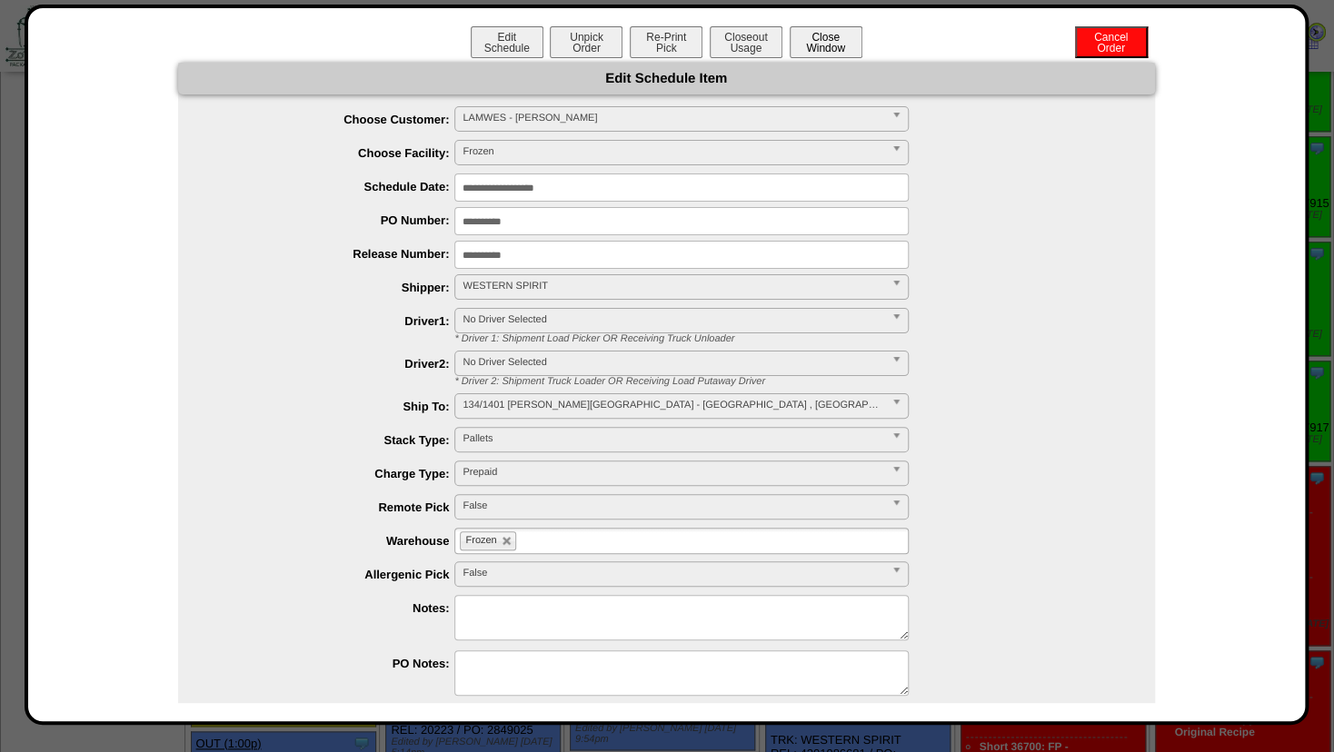
click at [812, 49] on button "Close Window" at bounding box center [825, 42] width 73 height 32
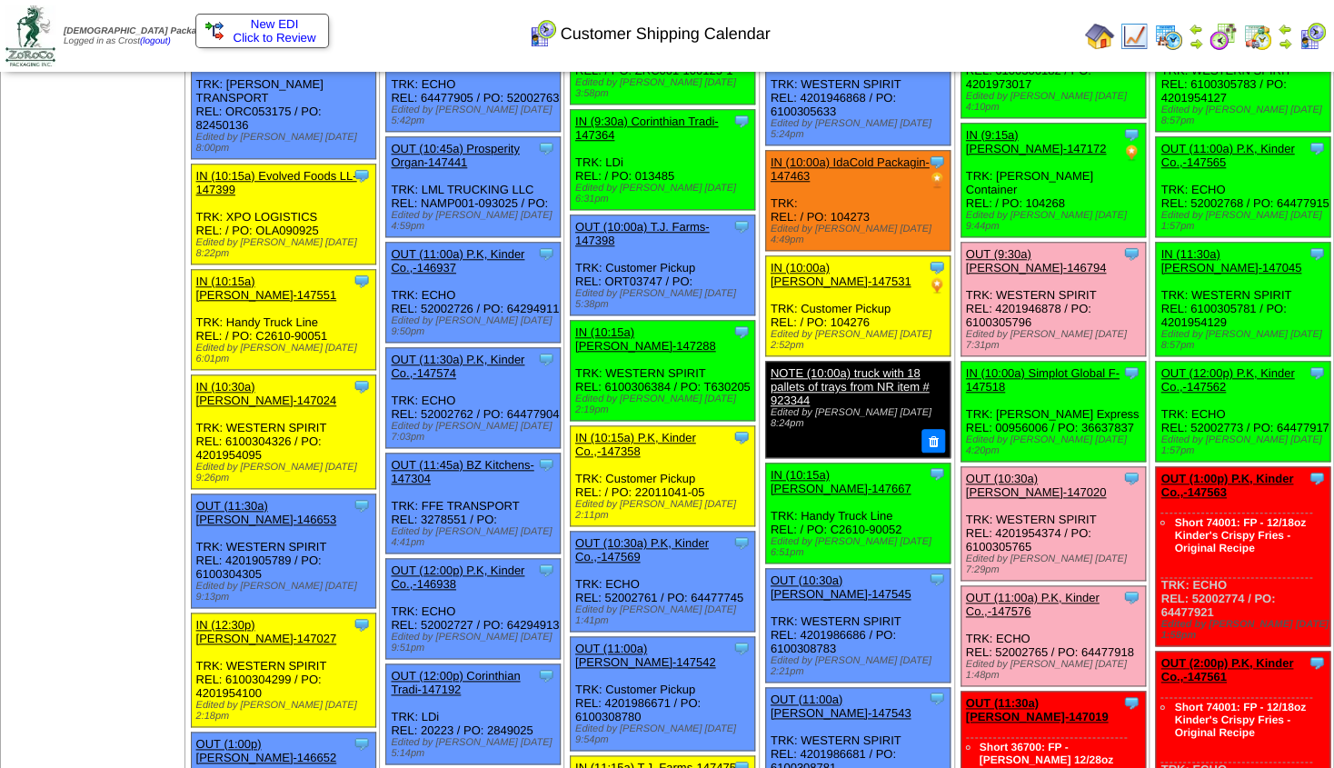
scroll to position [785, 0]
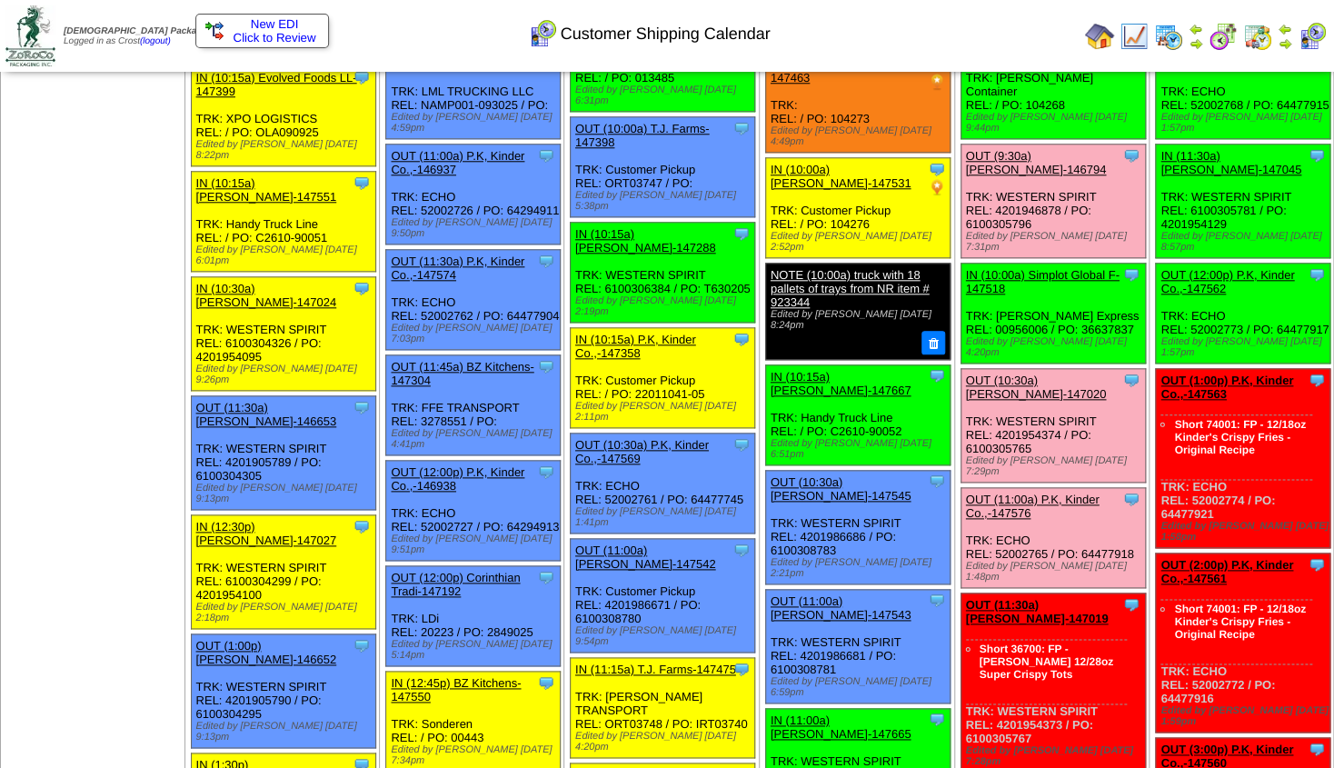
click at [1193, 36] on img at bounding box center [1195, 43] width 15 height 15
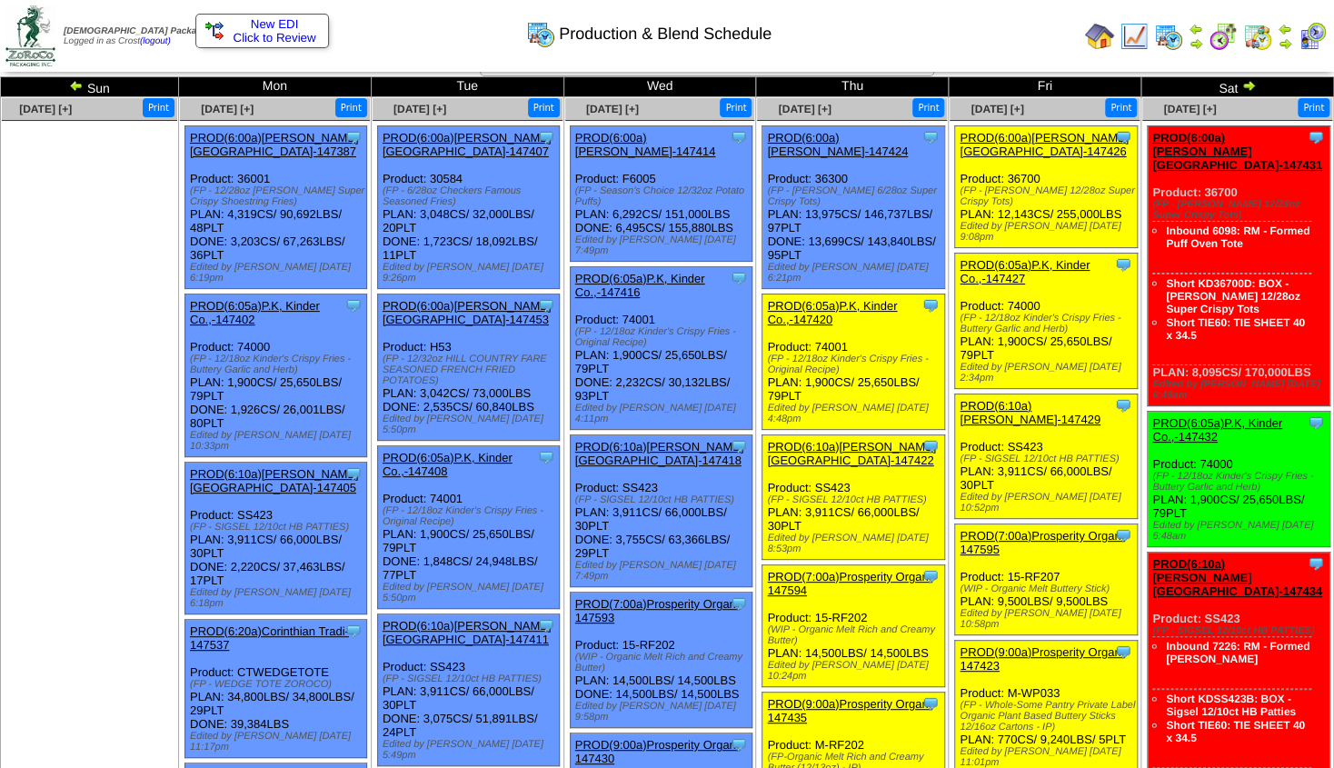
scroll to position [78, 0]
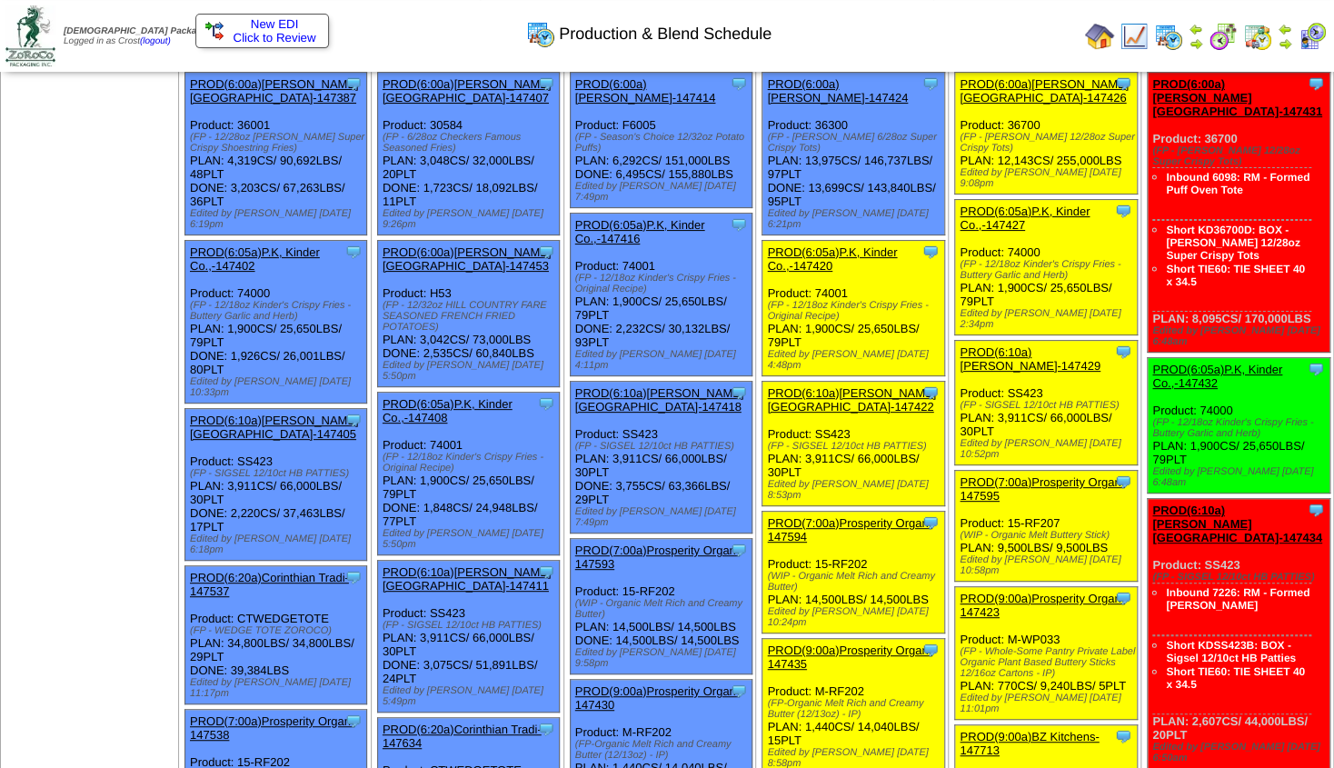
click at [1130, 35] on img at bounding box center [1133, 36] width 29 height 29
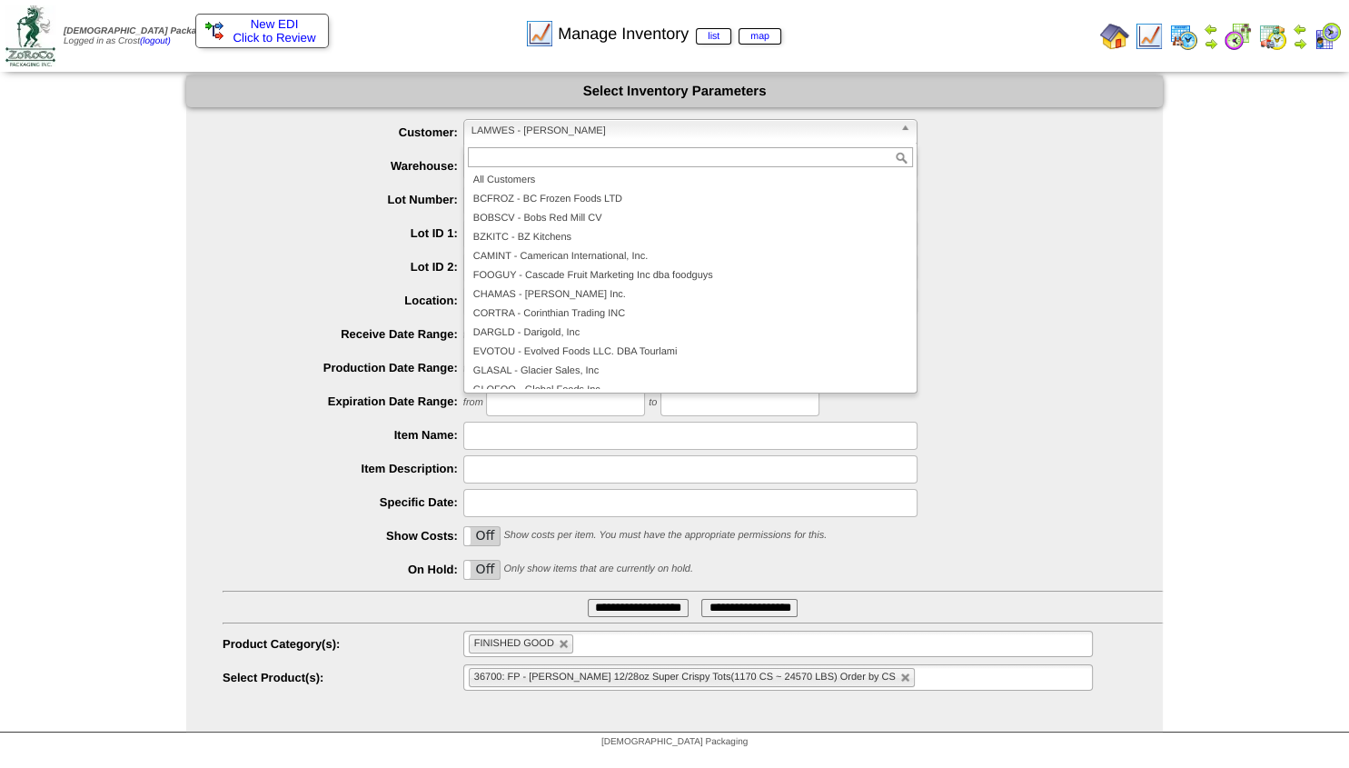
click at [501, 144] on div "LAMWES - Lamb-Weston All Customers BCFROZ - BC Frozen Foods LTD BOBSCV - Bobs R…" at bounding box center [690, 131] width 454 height 25
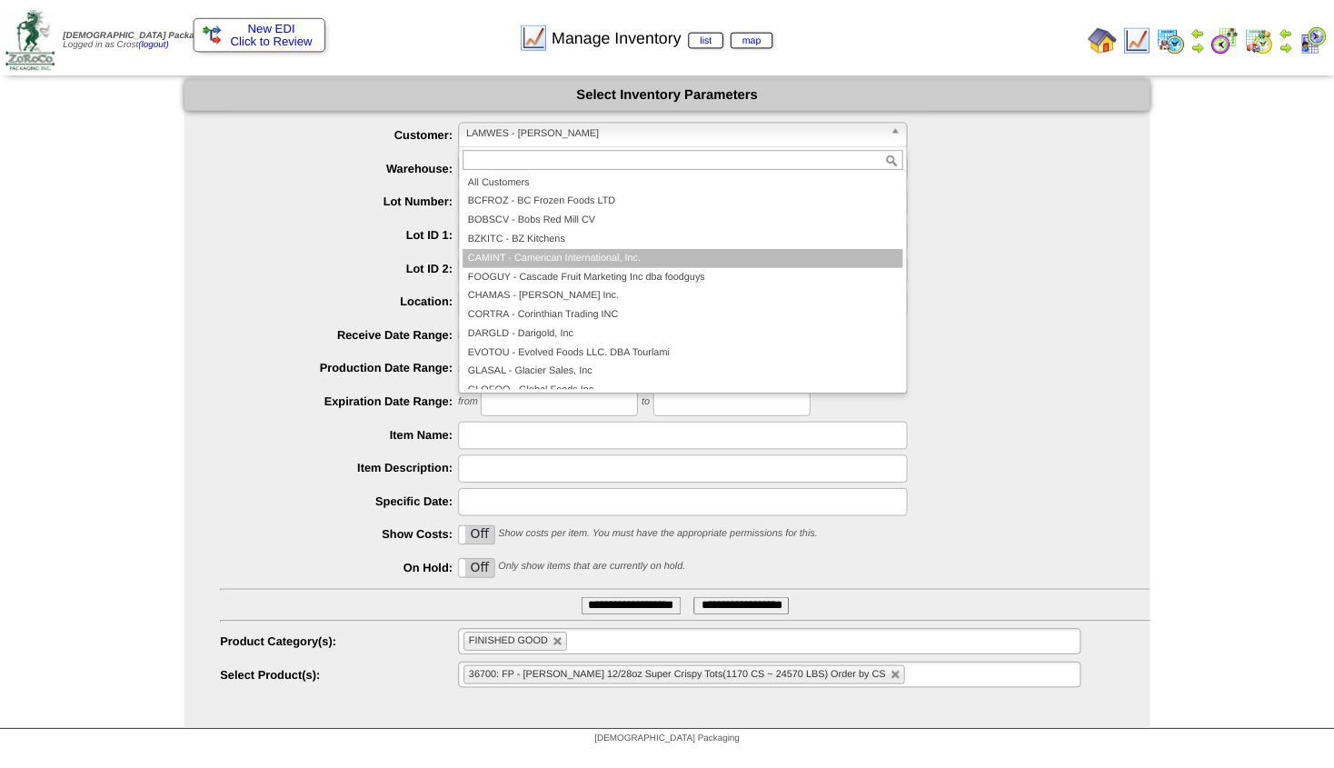
scroll to position [109, 0]
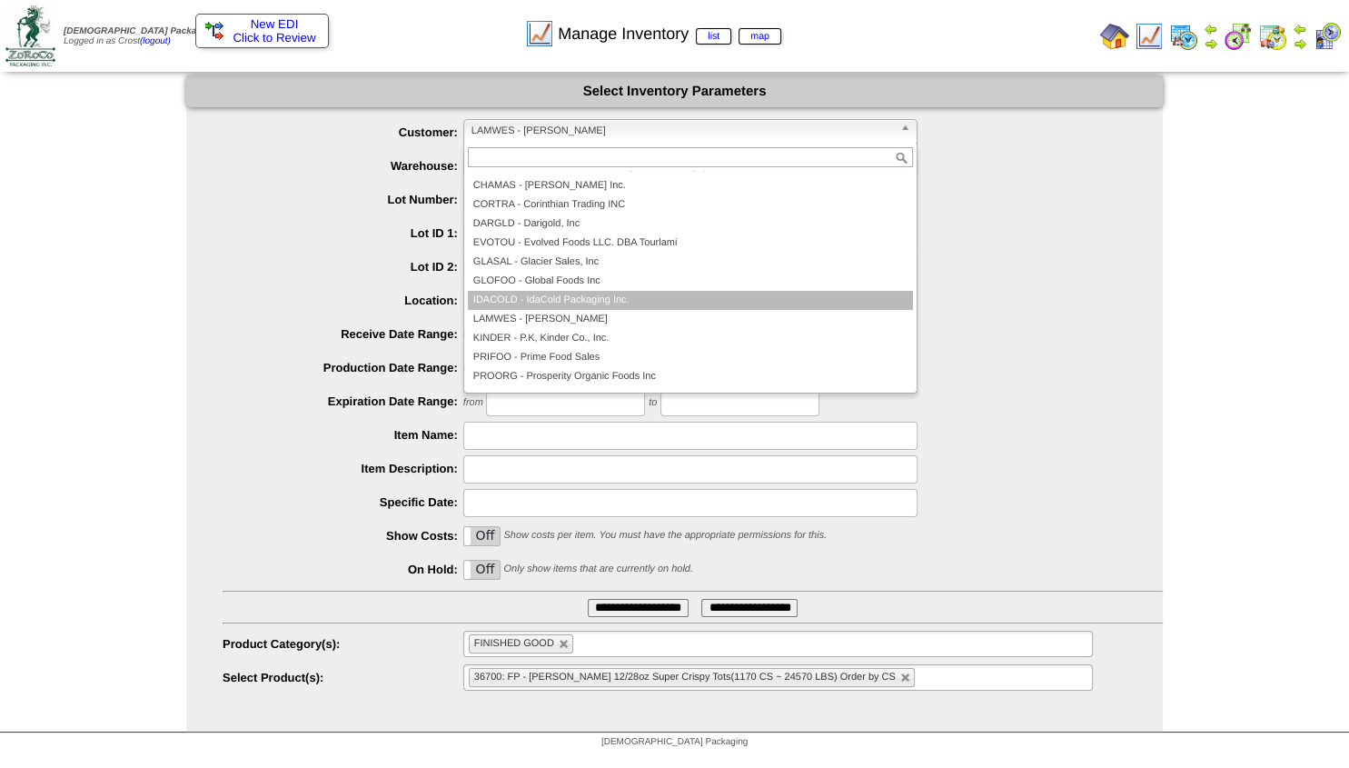
click at [539, 303] on li "IDACOLD - IdaCold Packaging Inc." at bounding box center [690, 300] width 445 height 19
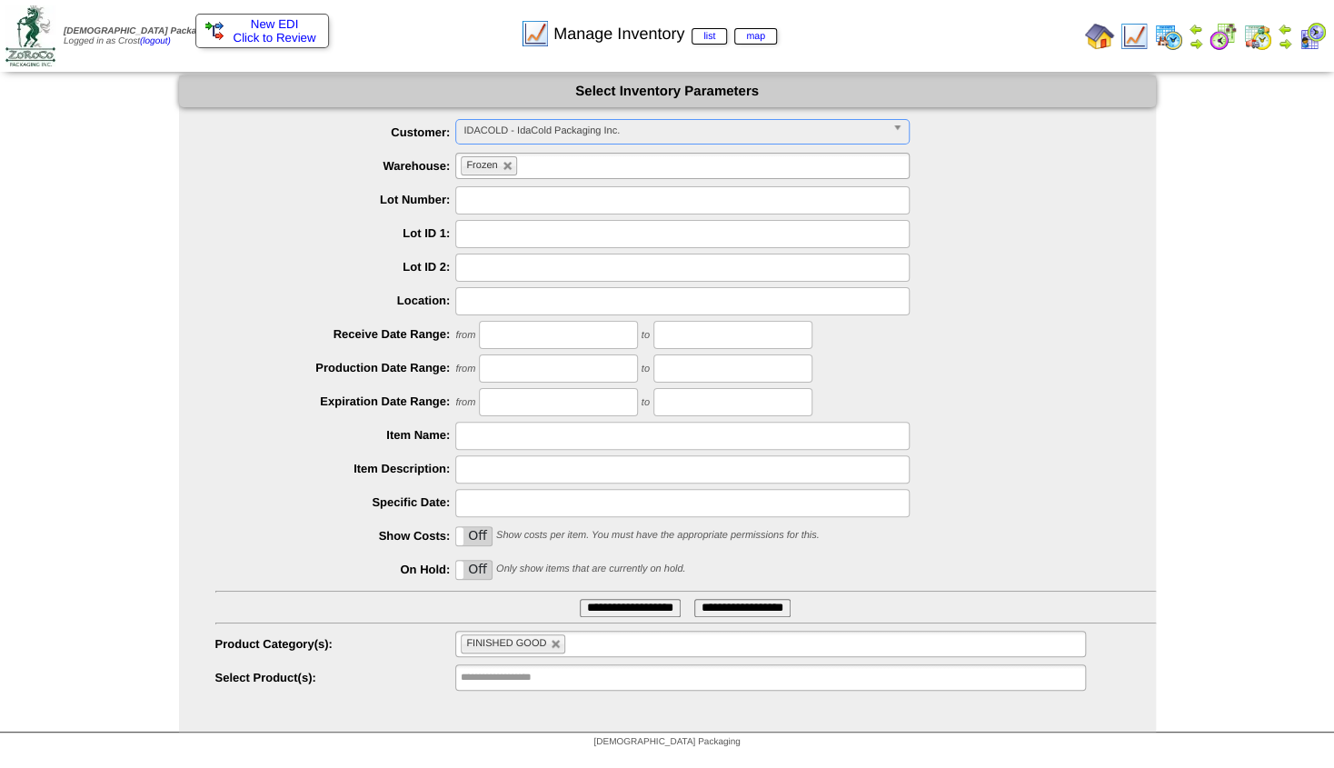
click at [563, 652] on li "FINISHED GOOD" at bounding box center [513, 643] width 104 height 19
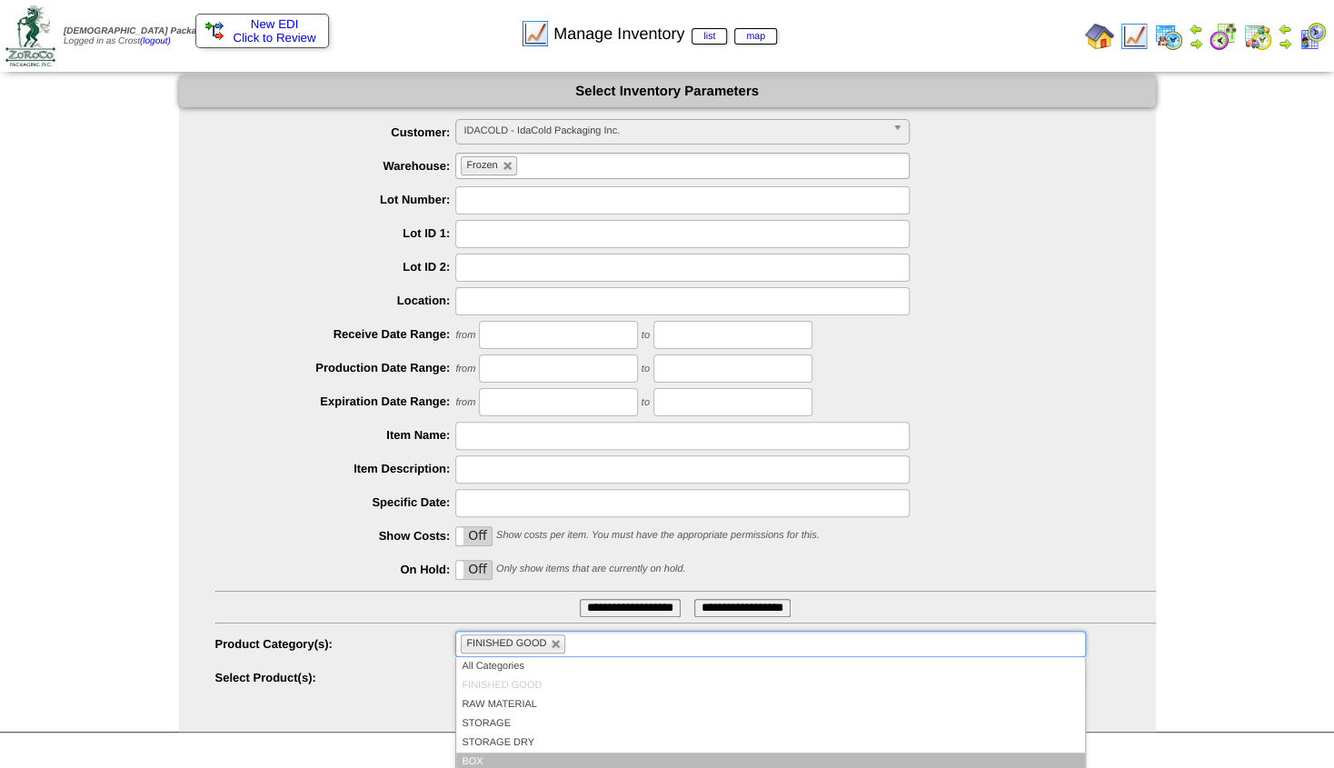
click at [476, 757] on li "BOX" at bounding box center [770, 761] width 628 height 19
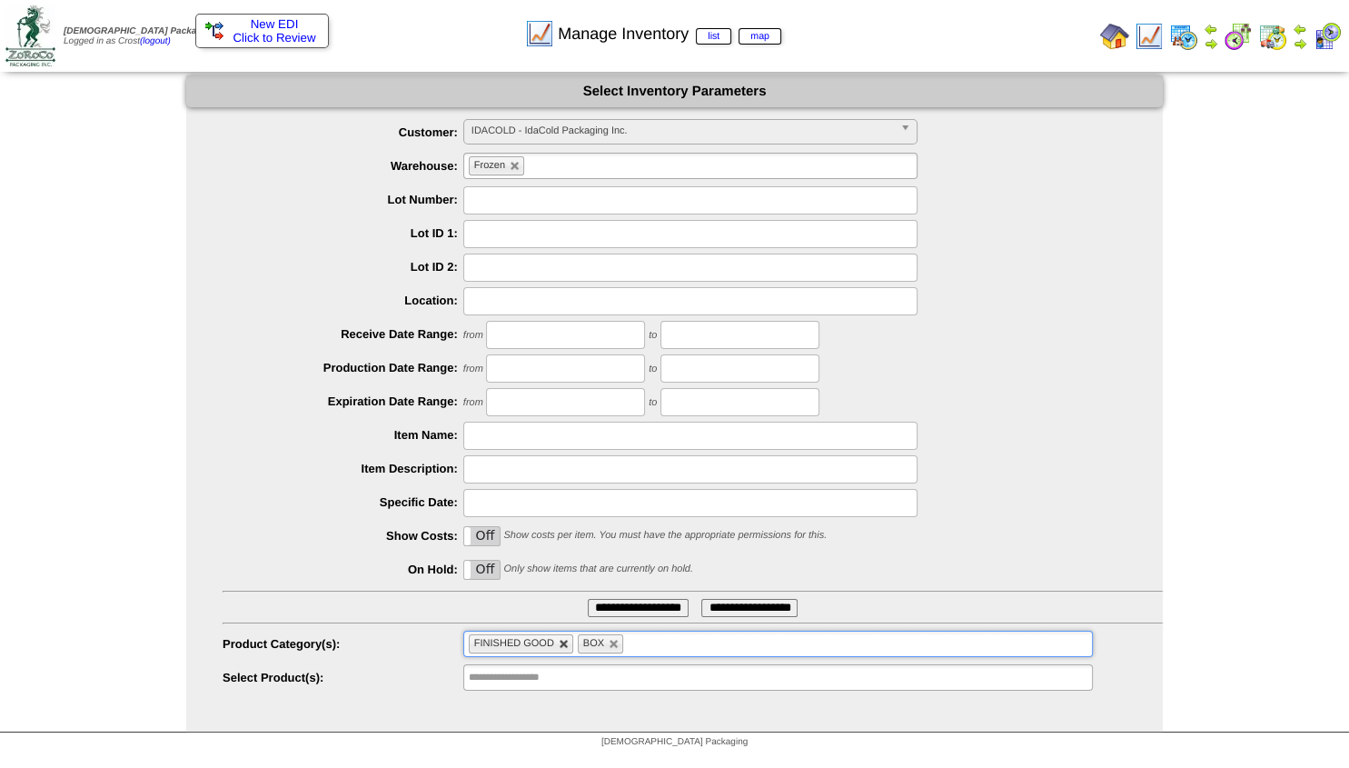
click at [567, 650] on link at bounding box center [564, 644] width 11 height 11
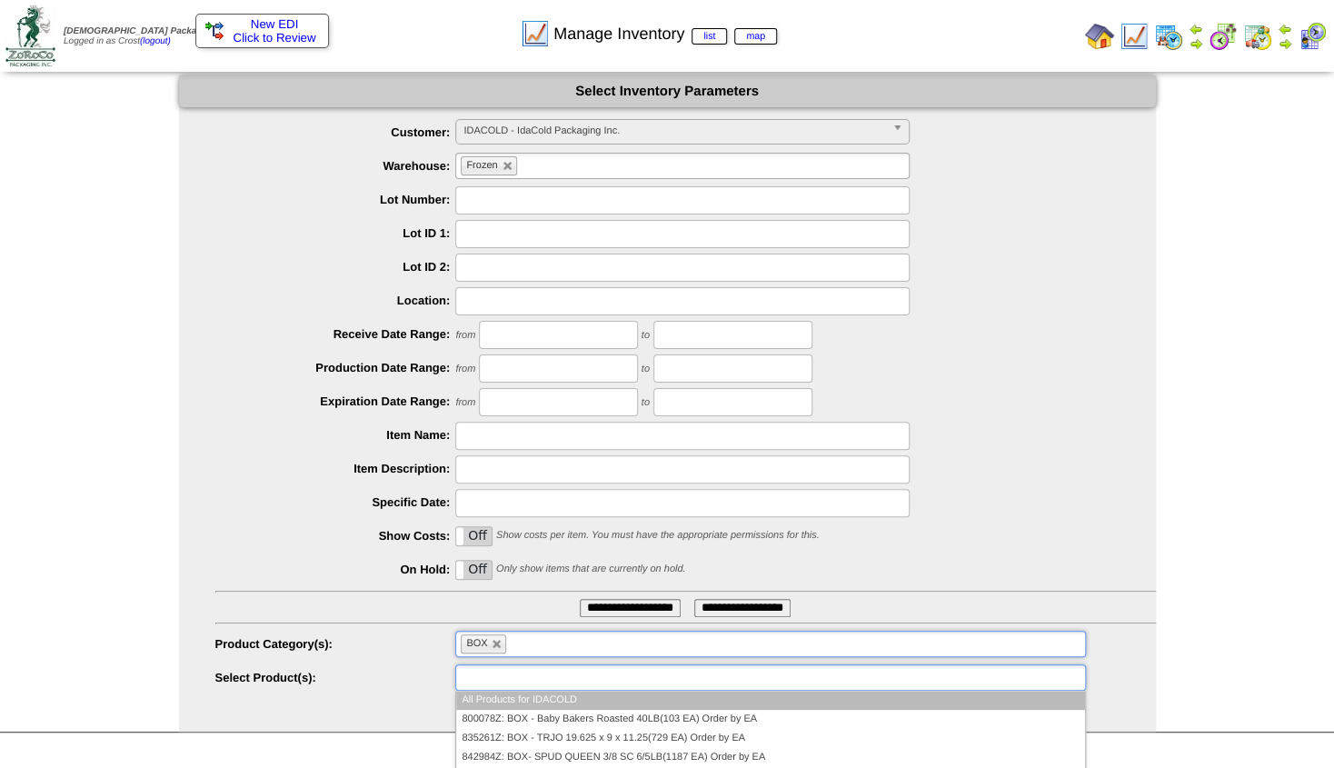
click at [501, 675] on input "text" at bounding box center [519, 677] width 116 height 23
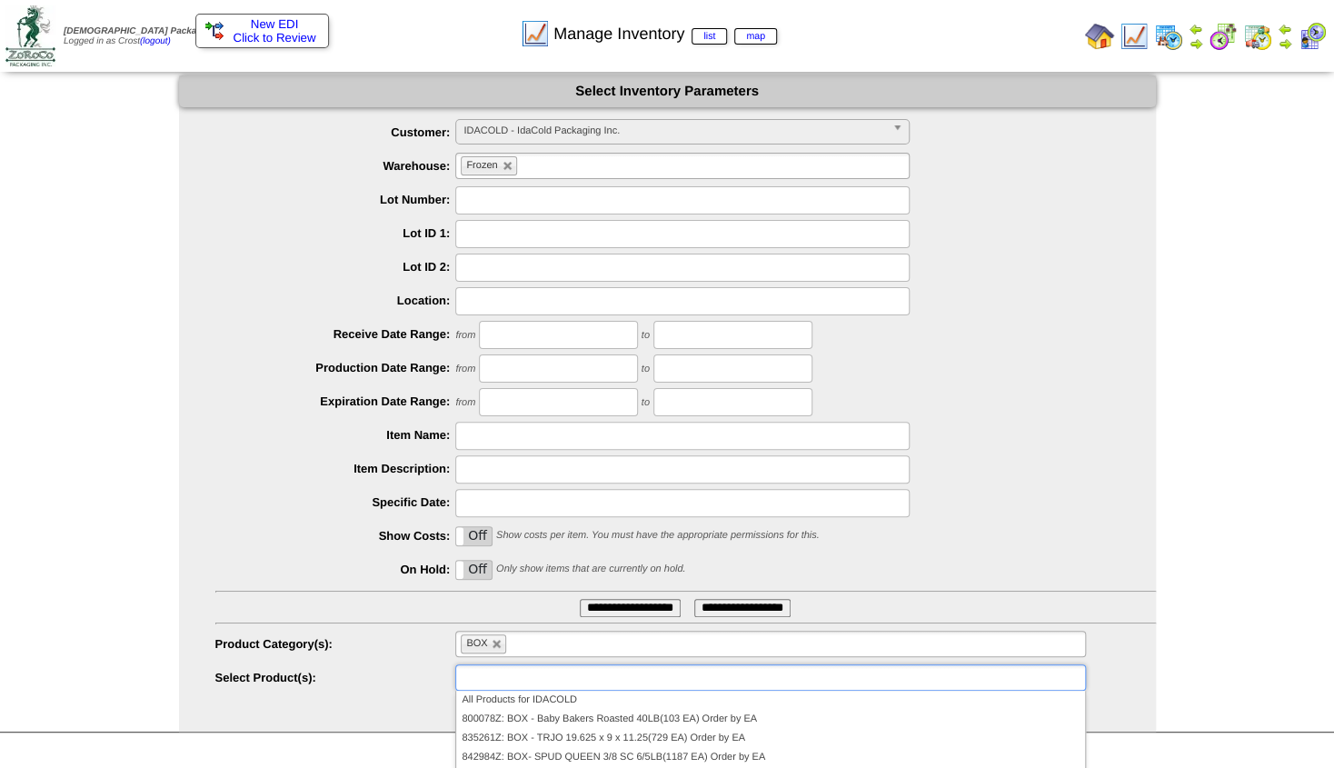
type input "**********"
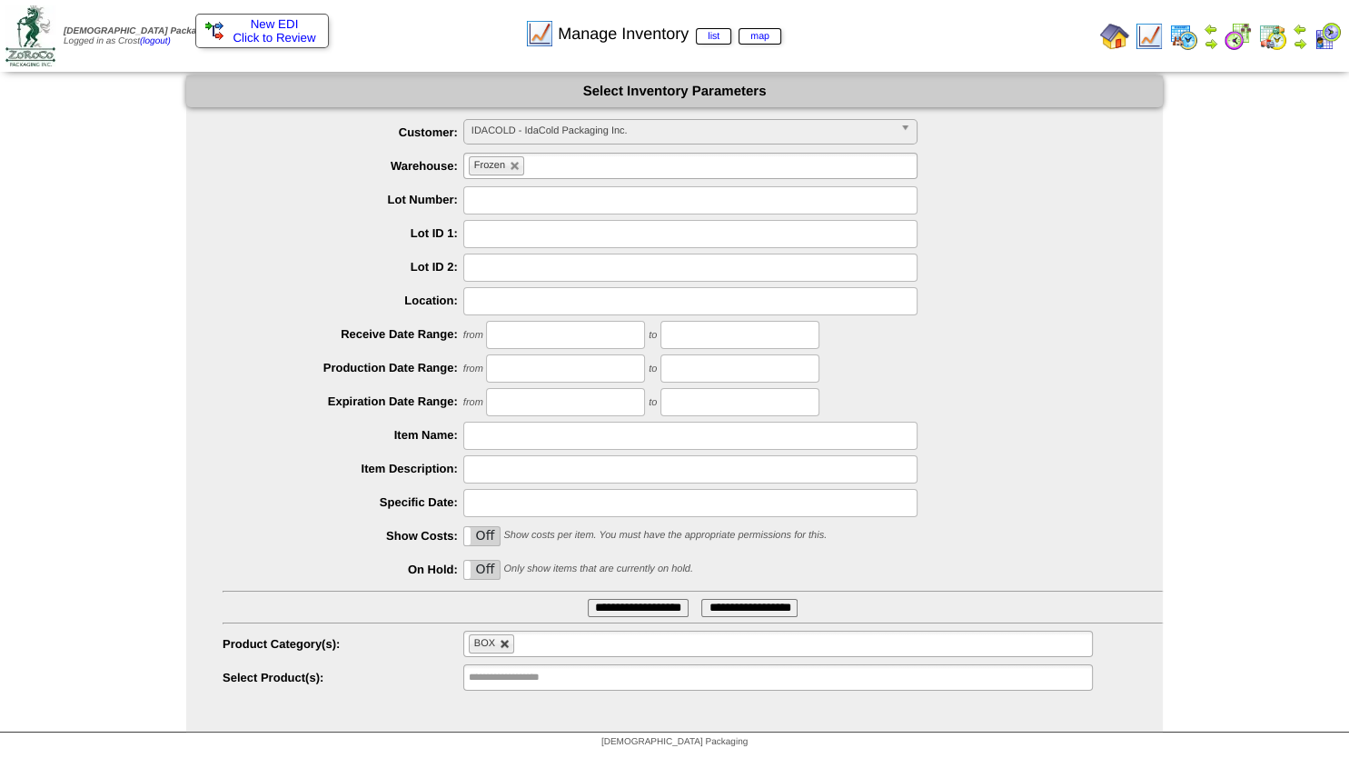
click at [505, 647] on link at bounding box center [505, 644] width 11 height 11
type input "**********"
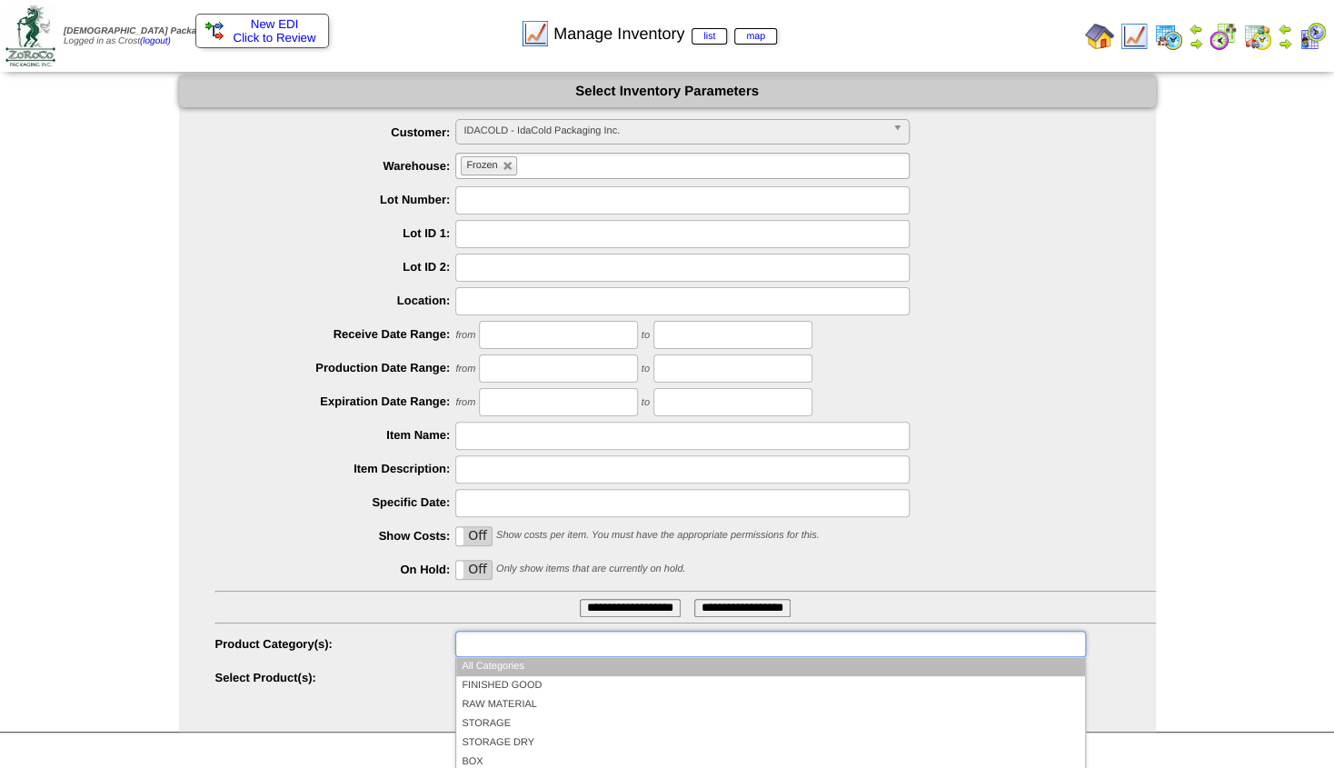
click at [504, 650] on input "text" at bounding box center [519, 643] width 116 height 23
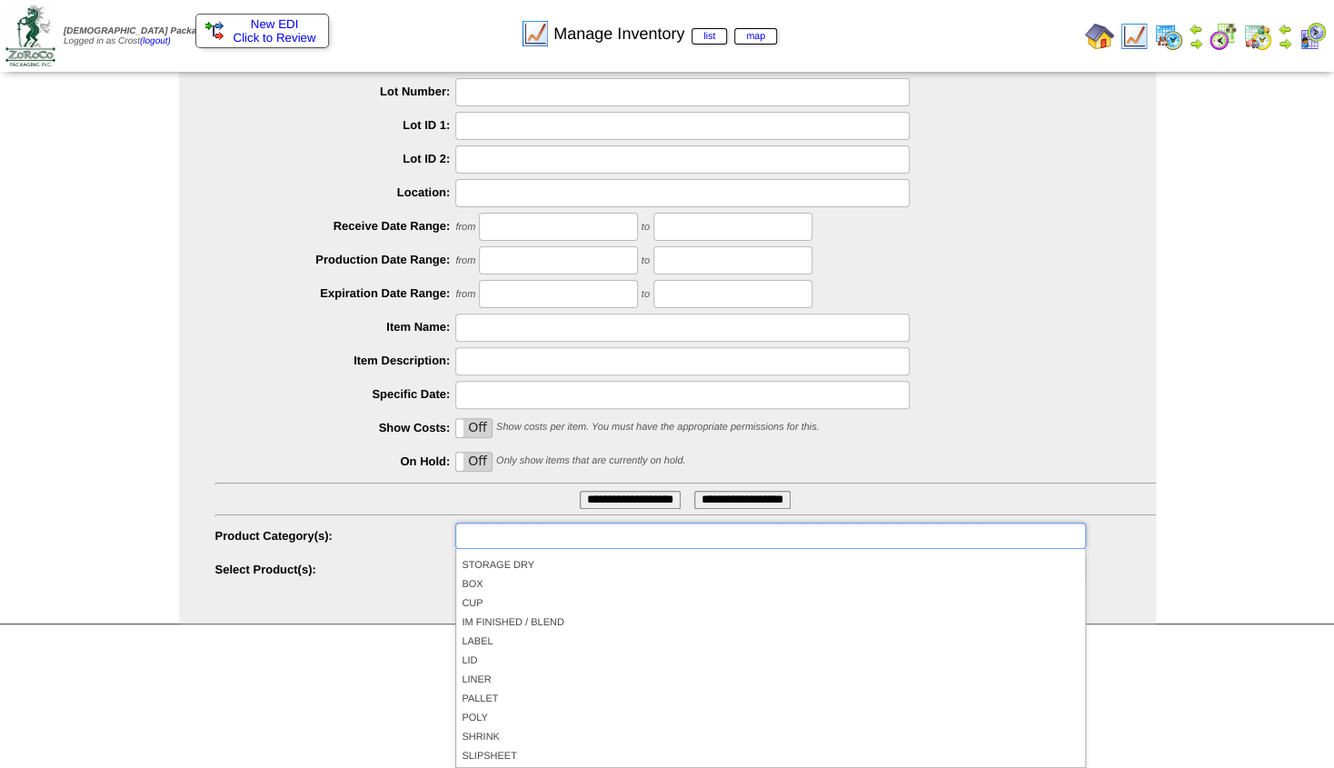
scroll to position [105, 0]
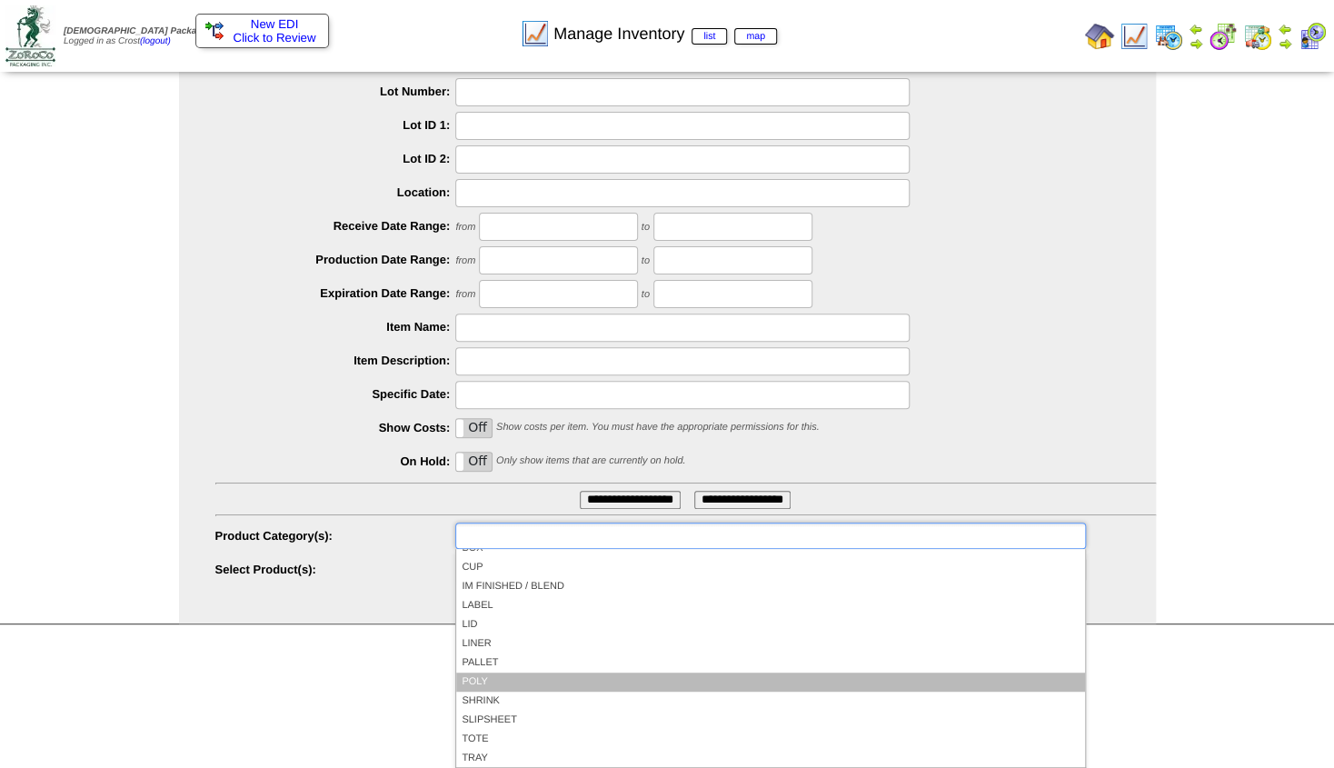
click at [525, 677] on li "POLY" at bounding box center [770, 681] width 628 height 19
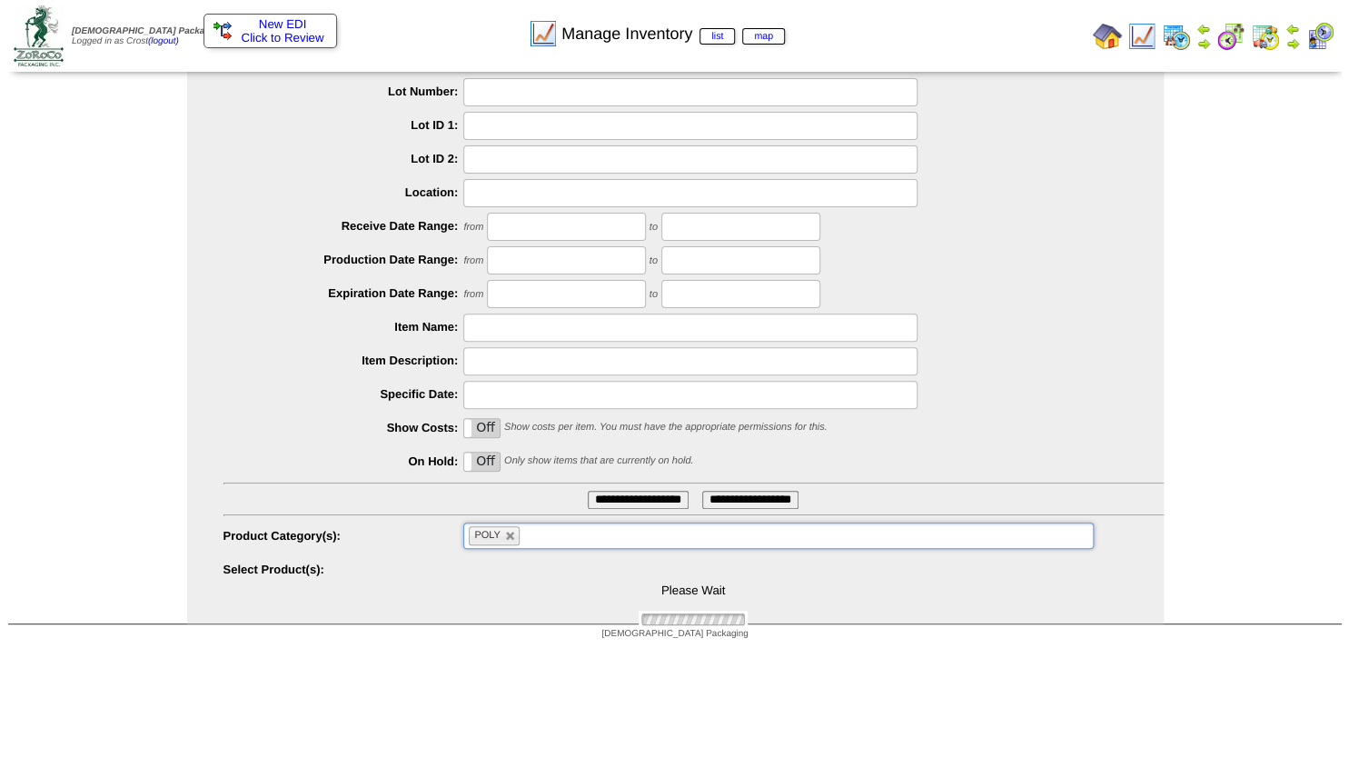
scroll to position [0, 0]
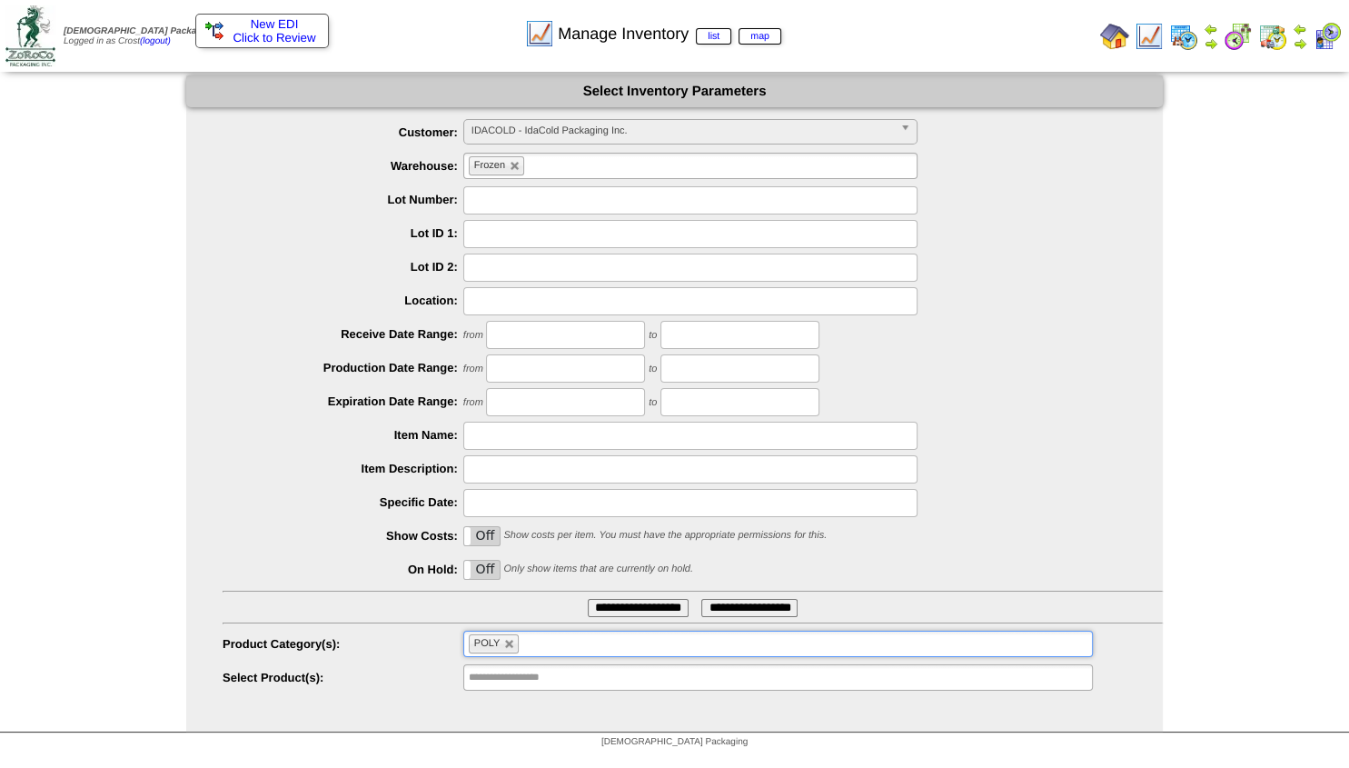
click at [590, 609] on input "**********" at bounding box center [638, 608] width 101 height 18
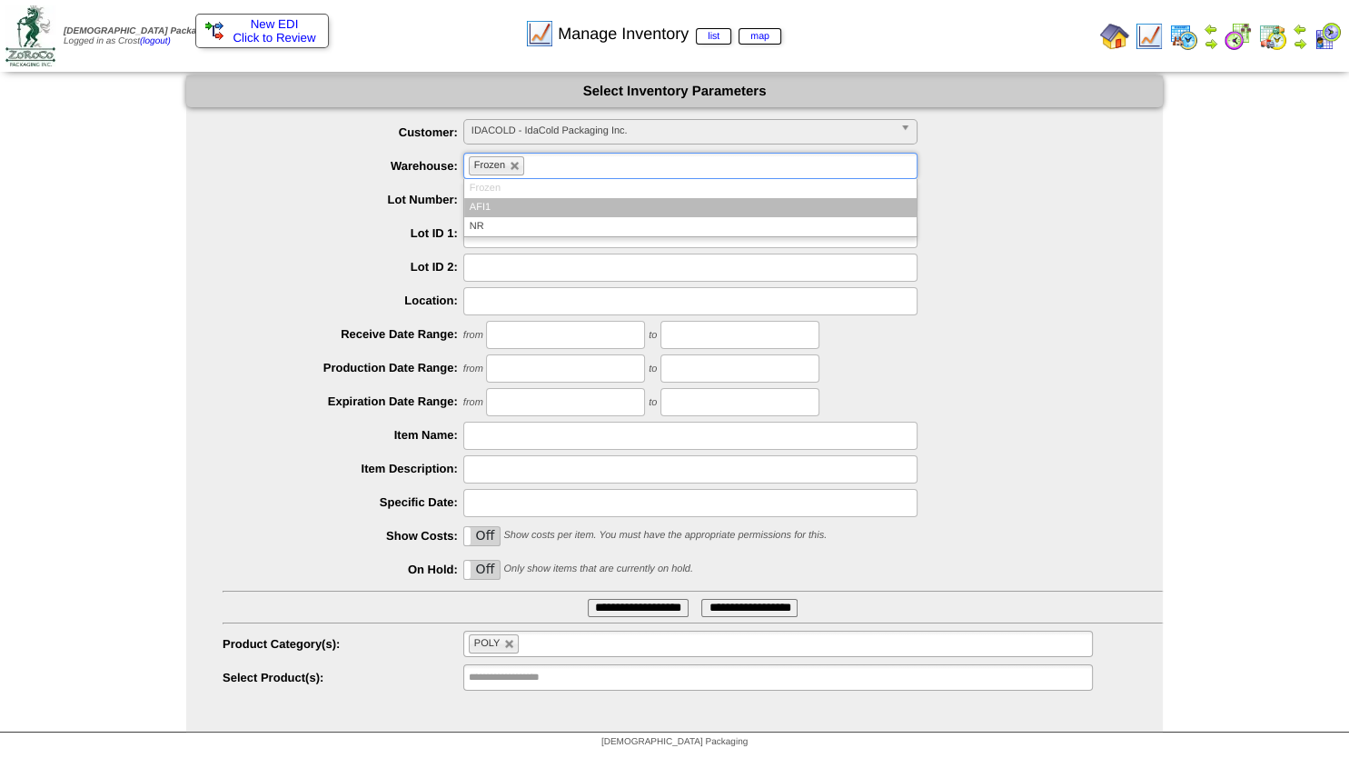
click at [545, 158] on input "text" at bounding box center [540, 165] width 23 height 23
click at [496, 205] on li "AFI1" at bounding box center [690, 207] width 452 height 19
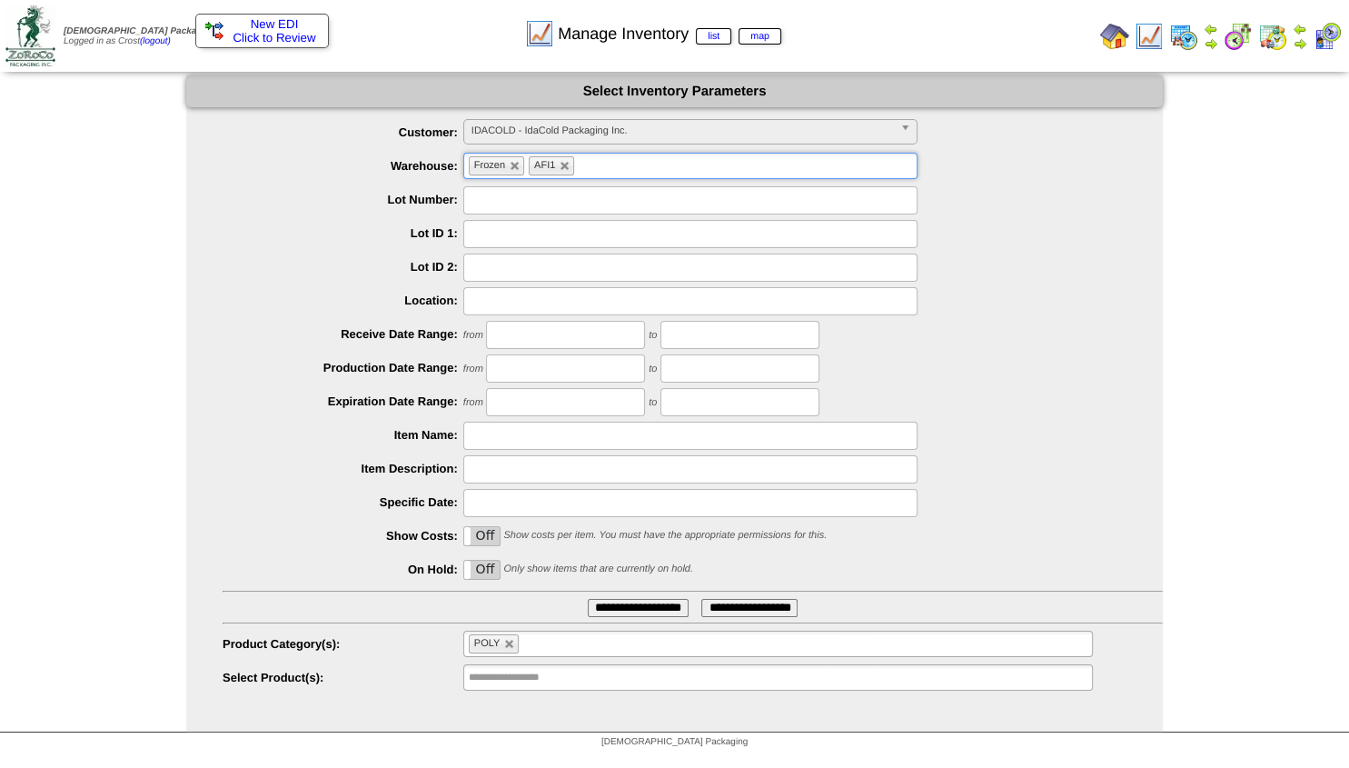
click at [614, 609] on input "**********" at bounding box center [638, 608] width 101 height 18
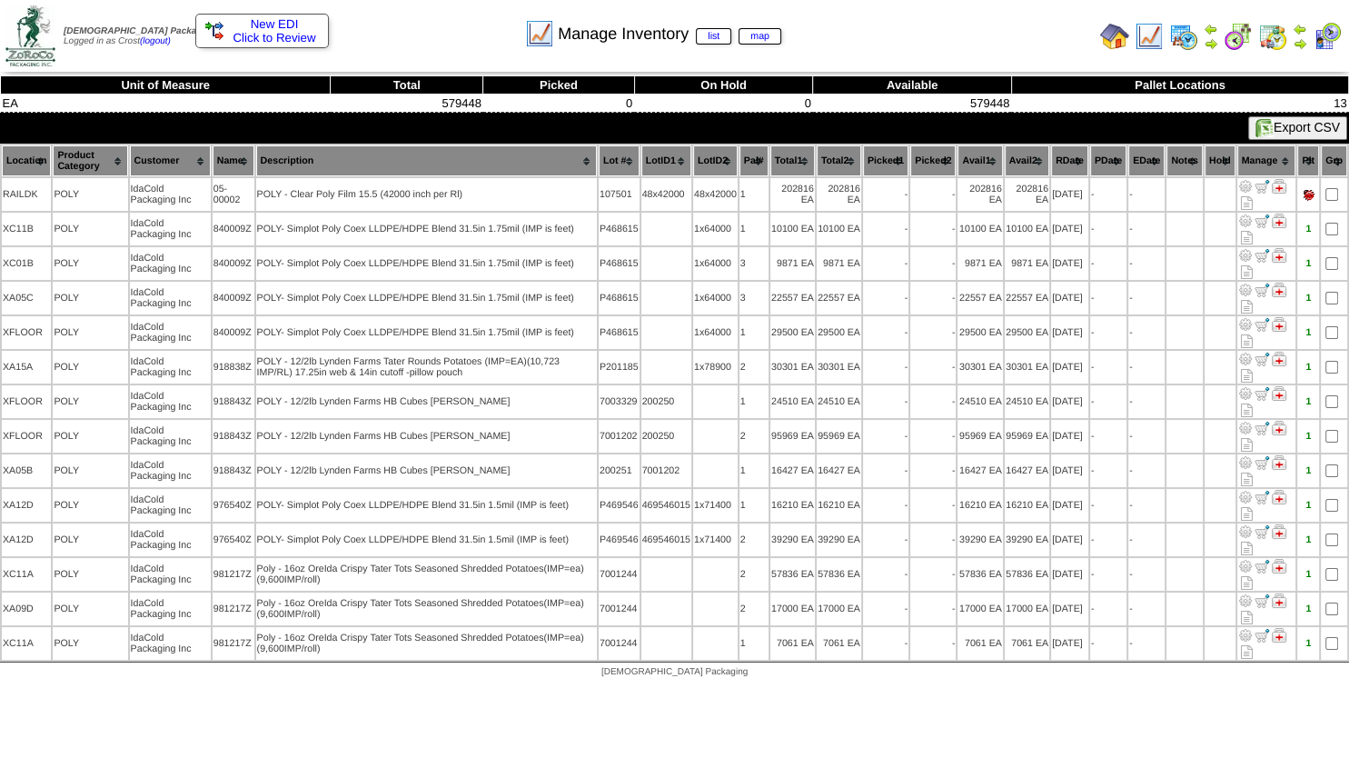
click at [1116, 35] on img at bounding box center [1114, 36] width 29 height 29
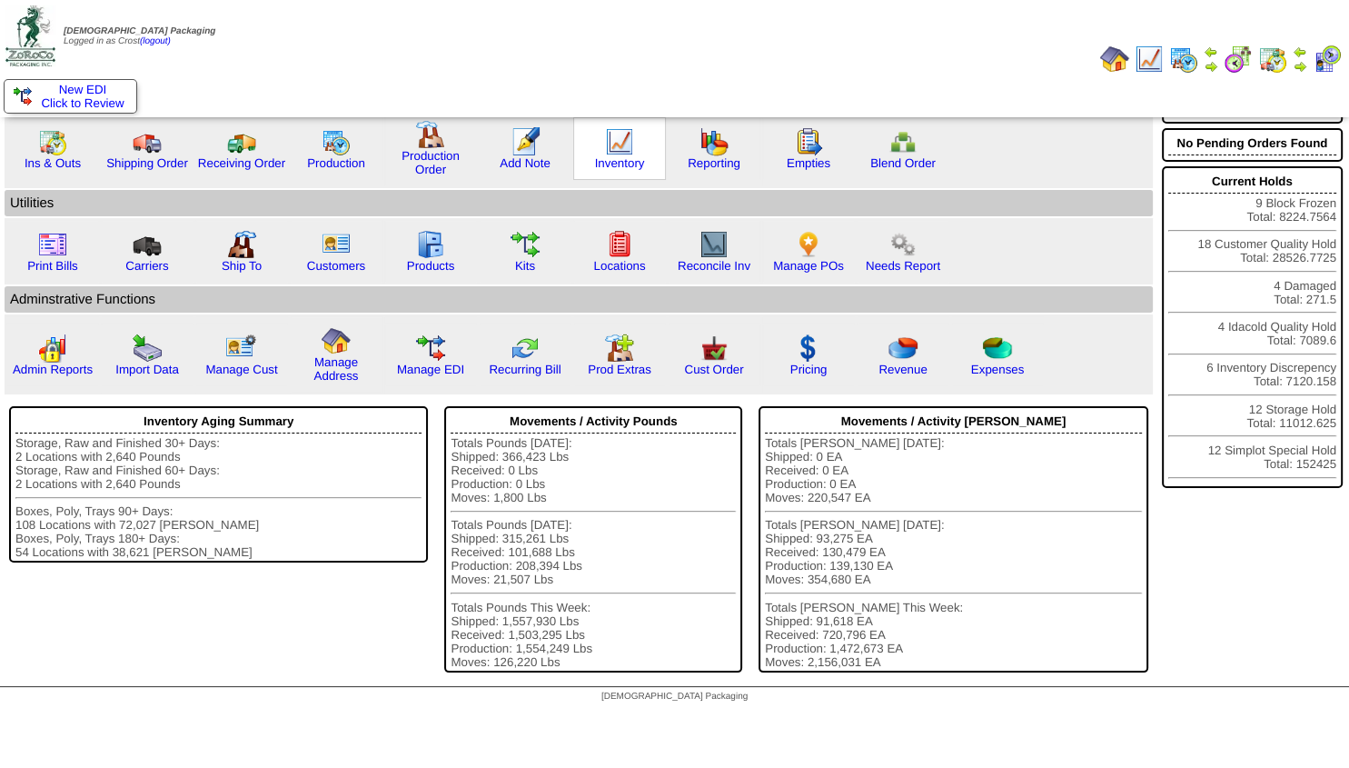
click at [620, 140] on img at bounding box center [619, 141] width 29 height 29
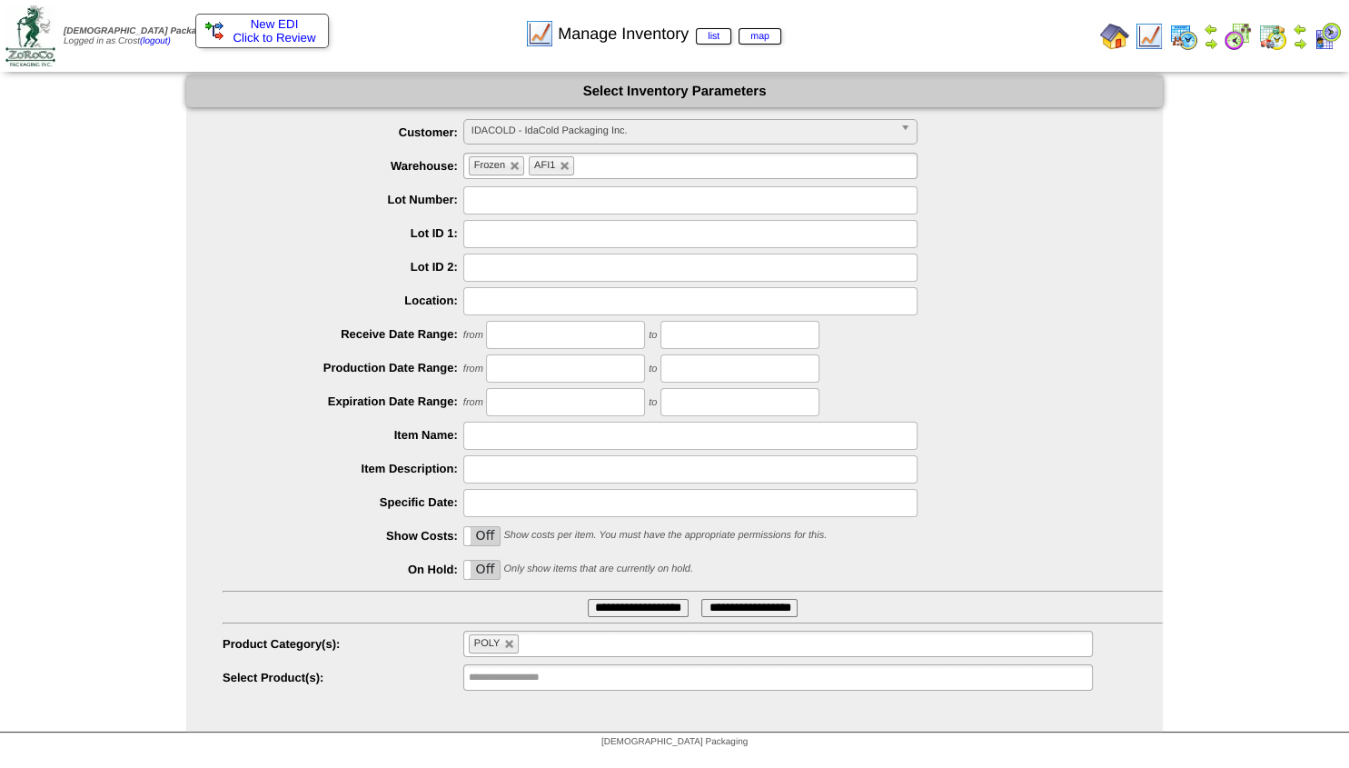
click at [610, 131] on span "IDACOLD - IdaCold Packaging Inc." at bounding box center [682, 131] width 422 height 22
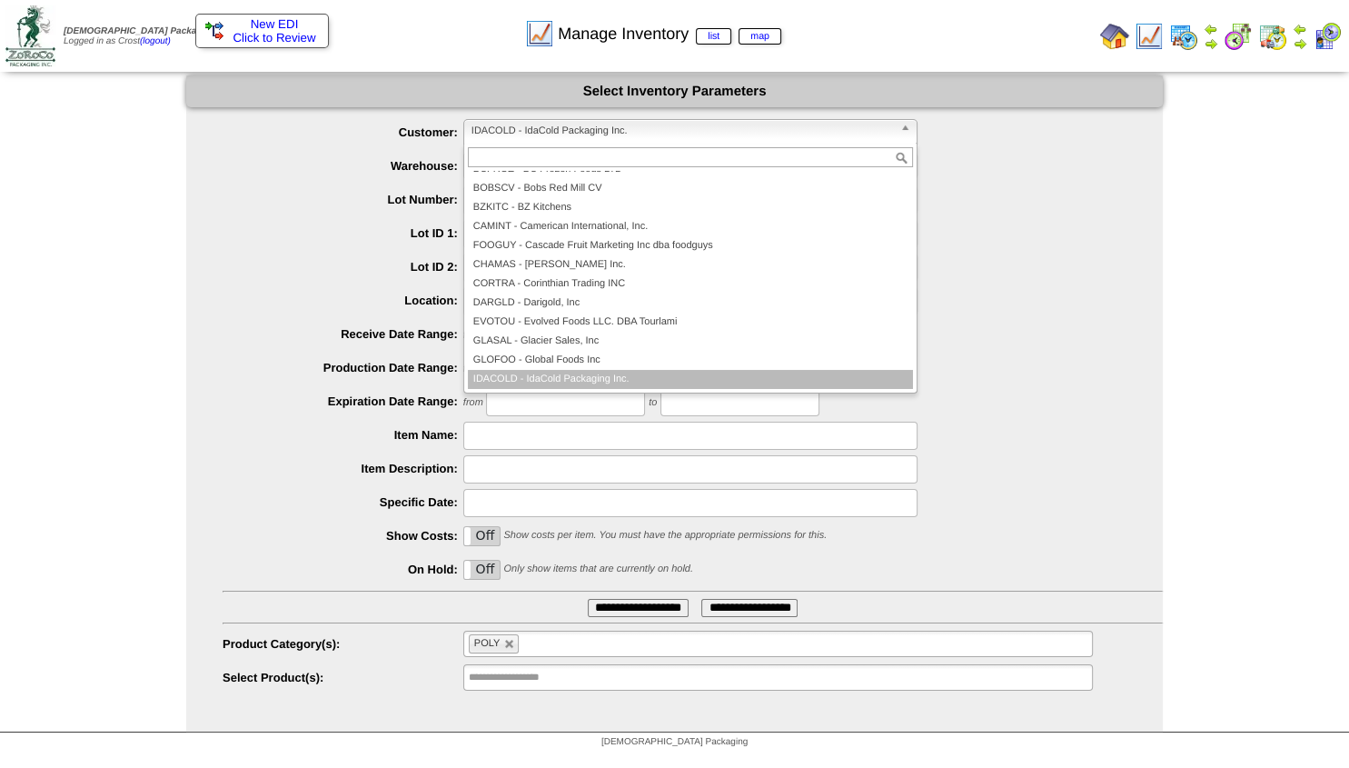
scroll to position [18, 0]
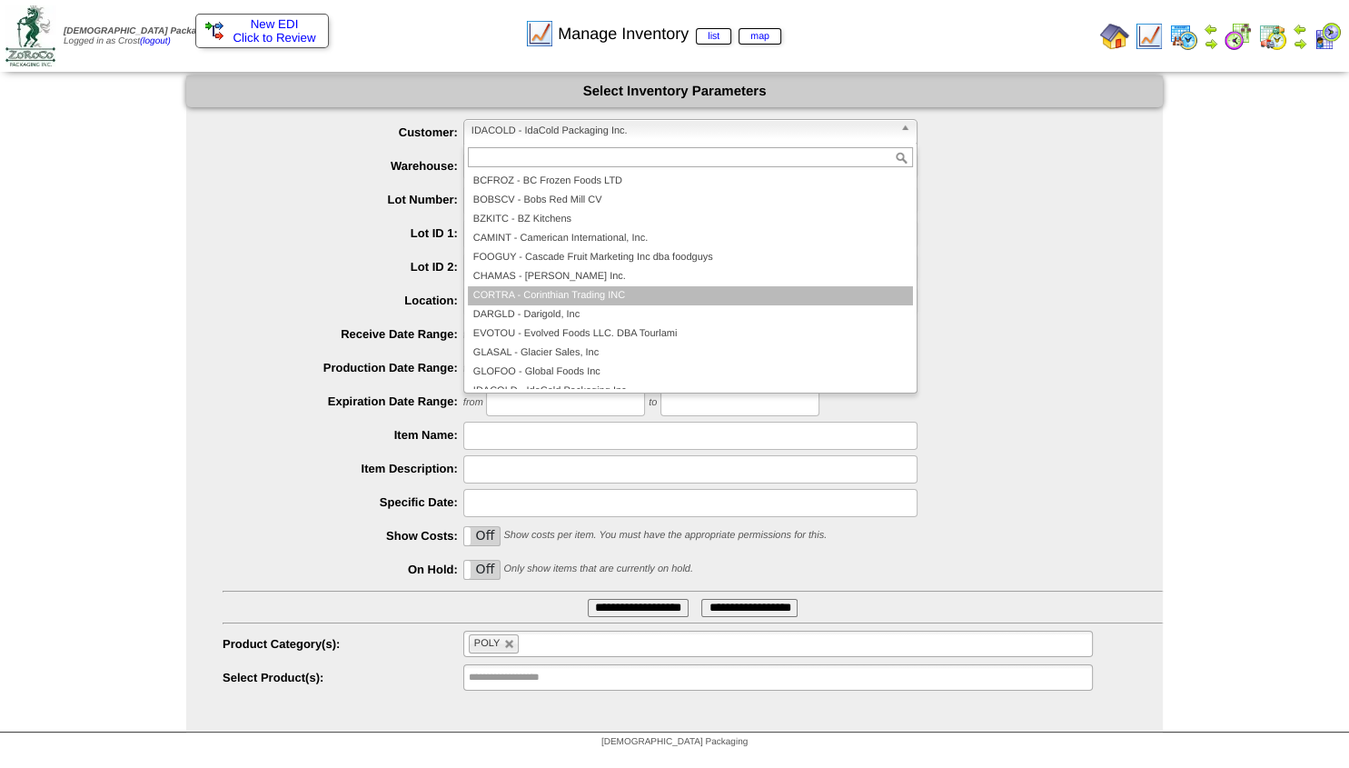
click at [532, 289] on li "CORTRA - Corinthian Trading INC" at bounding box center [690, 295] width 445 height 19
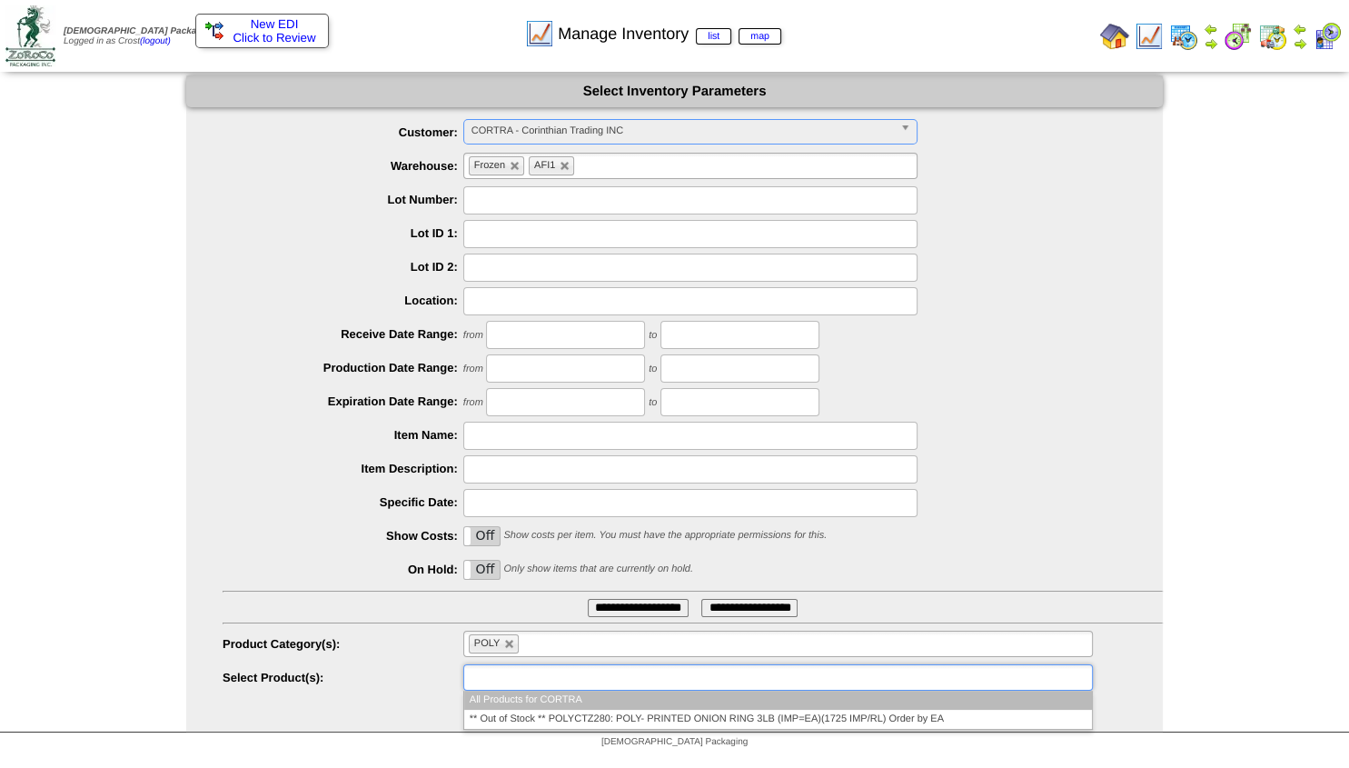
click at [531, 679] on input "text" at bounding box center [527, 677] width 116 height 23
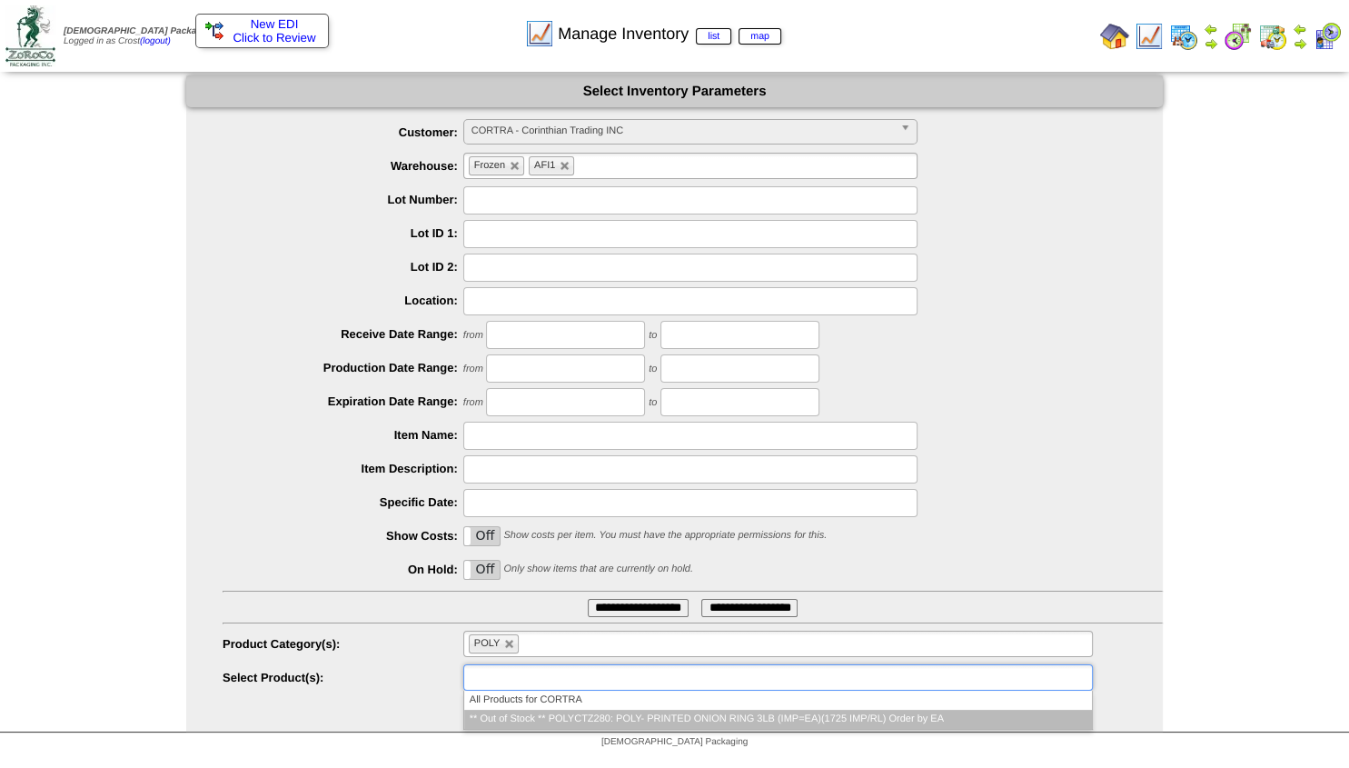
click at [558, 719] on li "** Out of Stock ** POLYCTZ280: POLY- PRINTED ONION RING 3LB (IMP=EA)(1725 IMP/R…" at bounding box center [778, 718] width 628 height 19
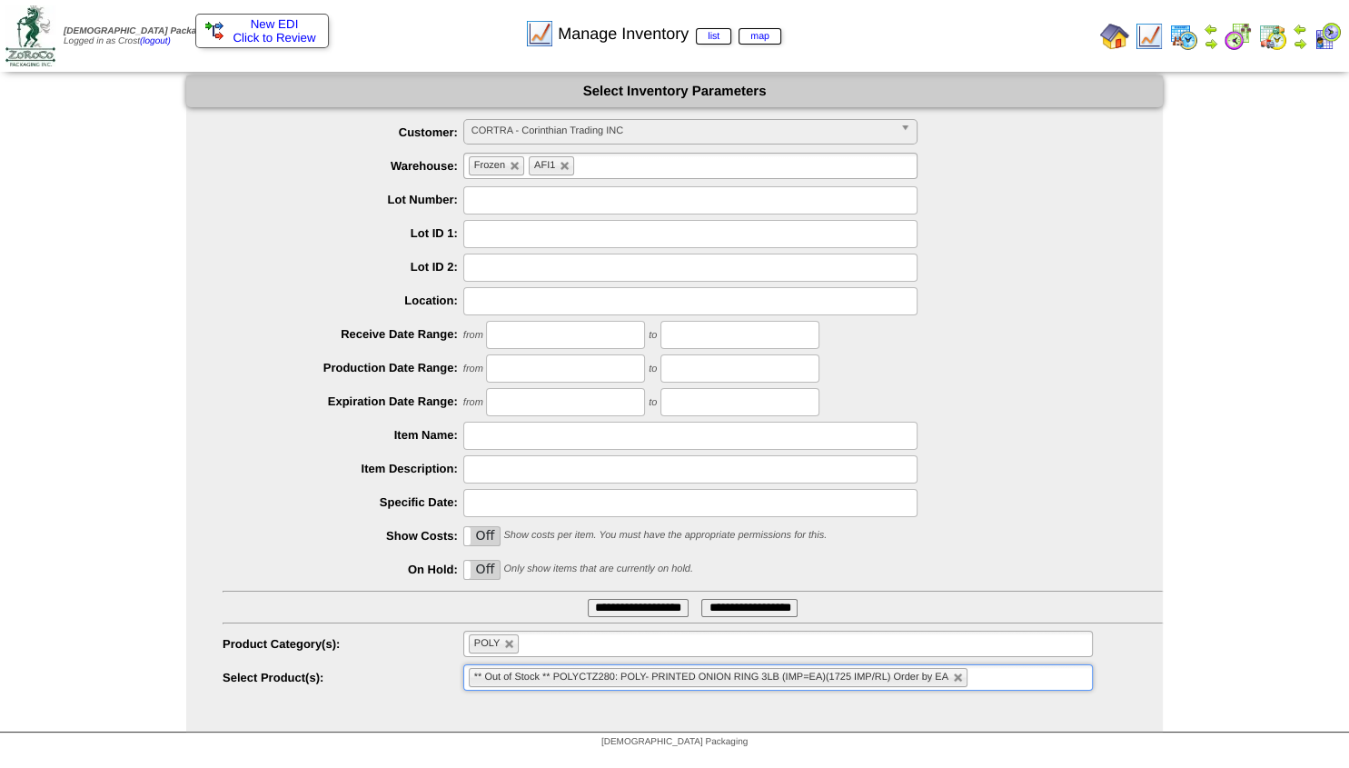
click at [593, 609] on input "**********" at bounding box center [638, 608] width 101 height 18
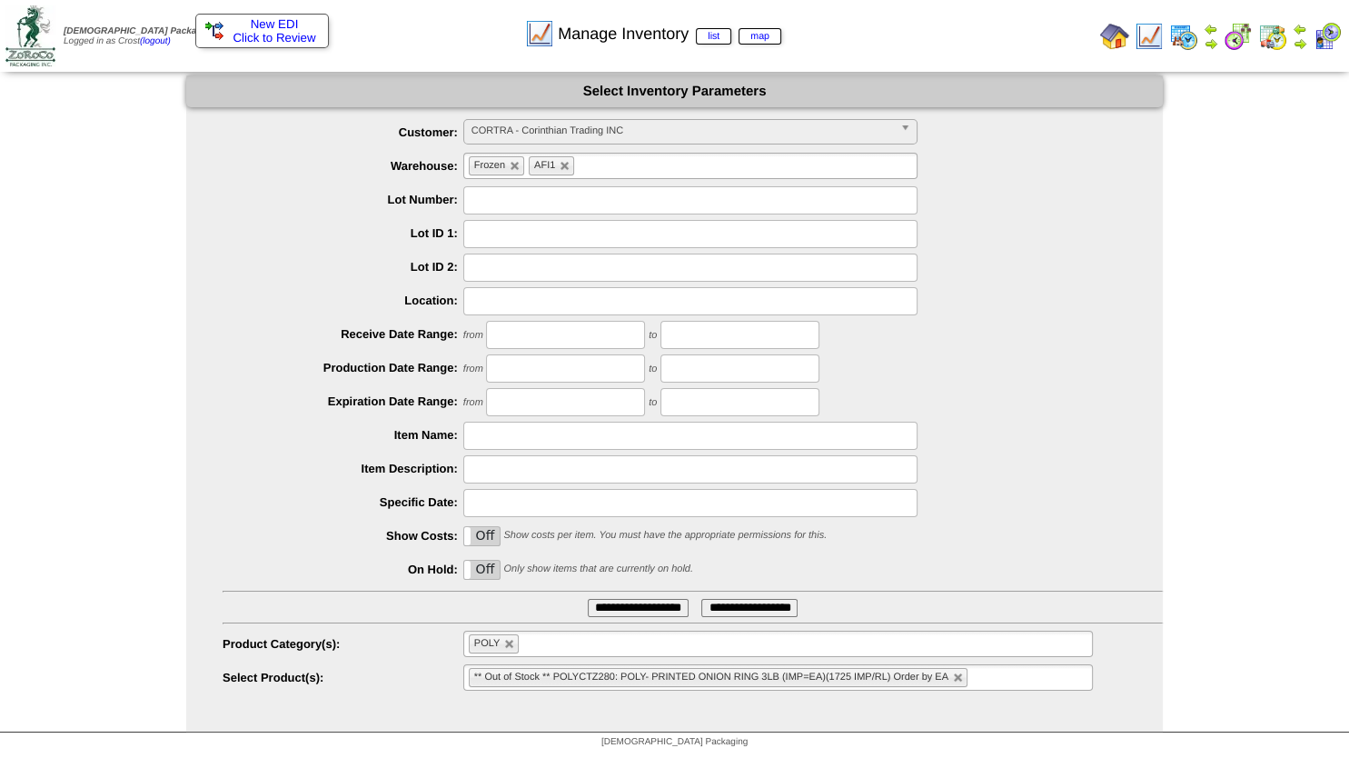
click at [1297, 40] on img at bounding box center [1300, 43] width 15 height 15
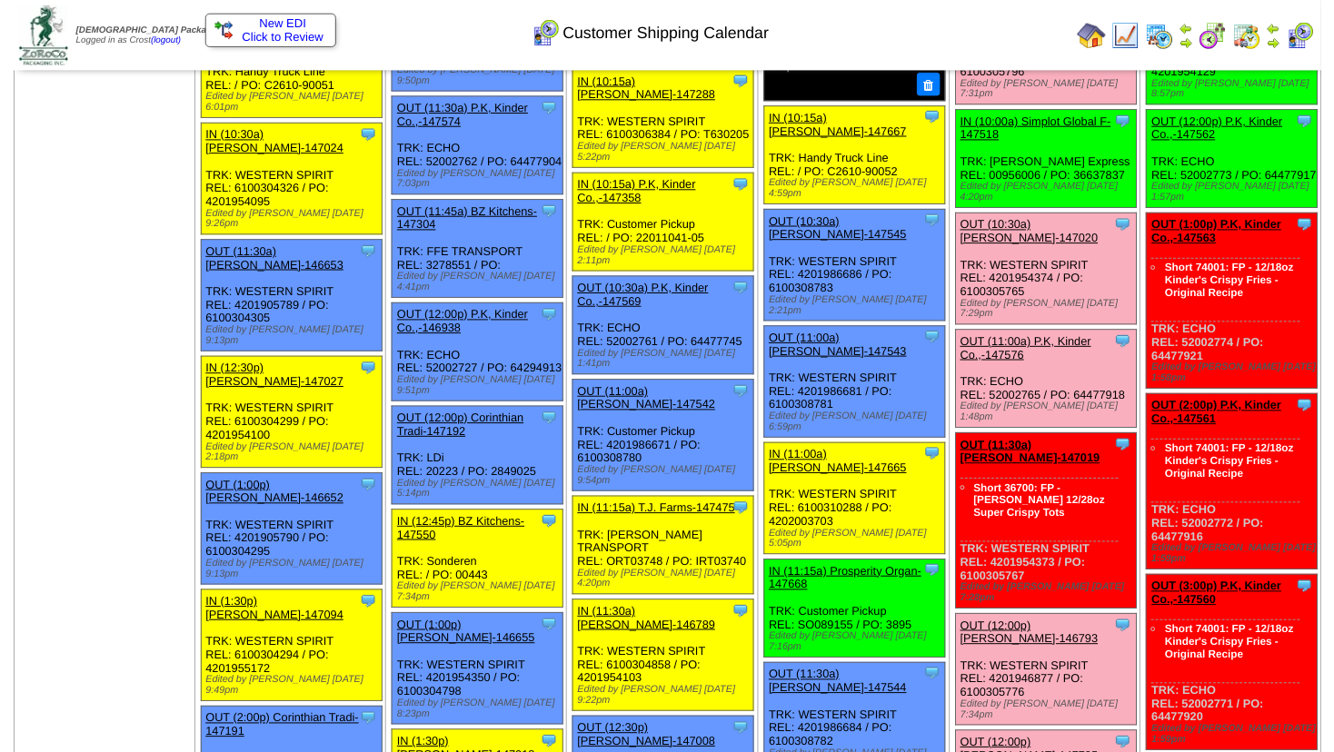
scroll to position [950, 0]
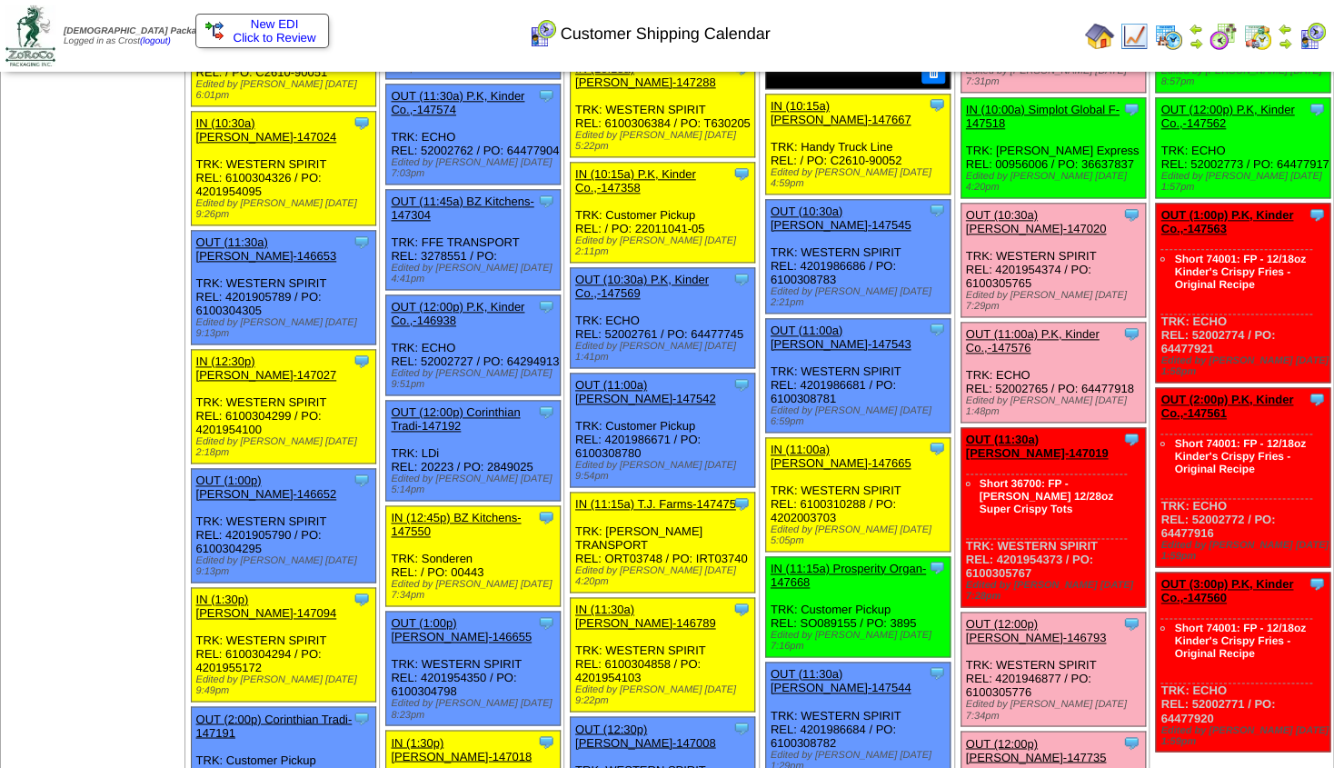
click at [1020, 432] on link "OUT (11:30a) Lamb-Weston-147019" at bounding box center [1037, 445] width 143 height 27
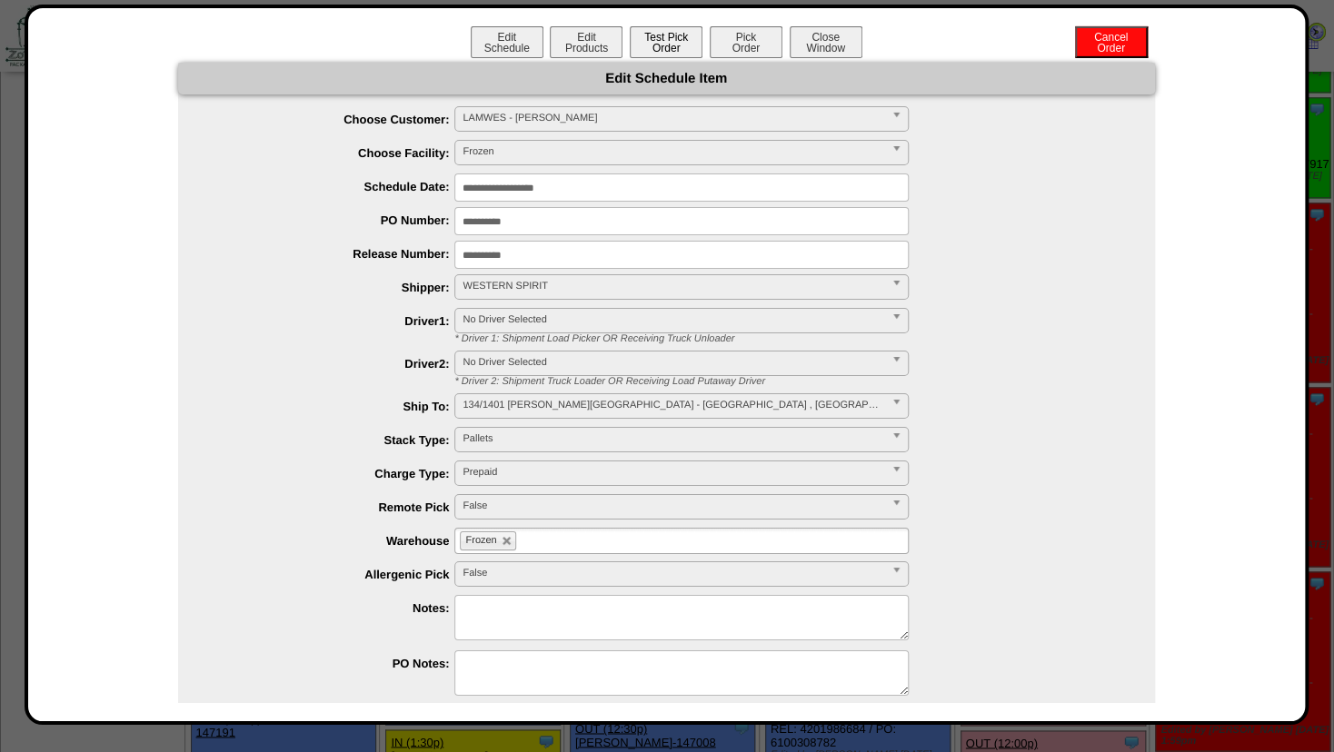
click at [650, 40] on button "Test Pick Order" at bounding box center [666, 42] width 73 height 32
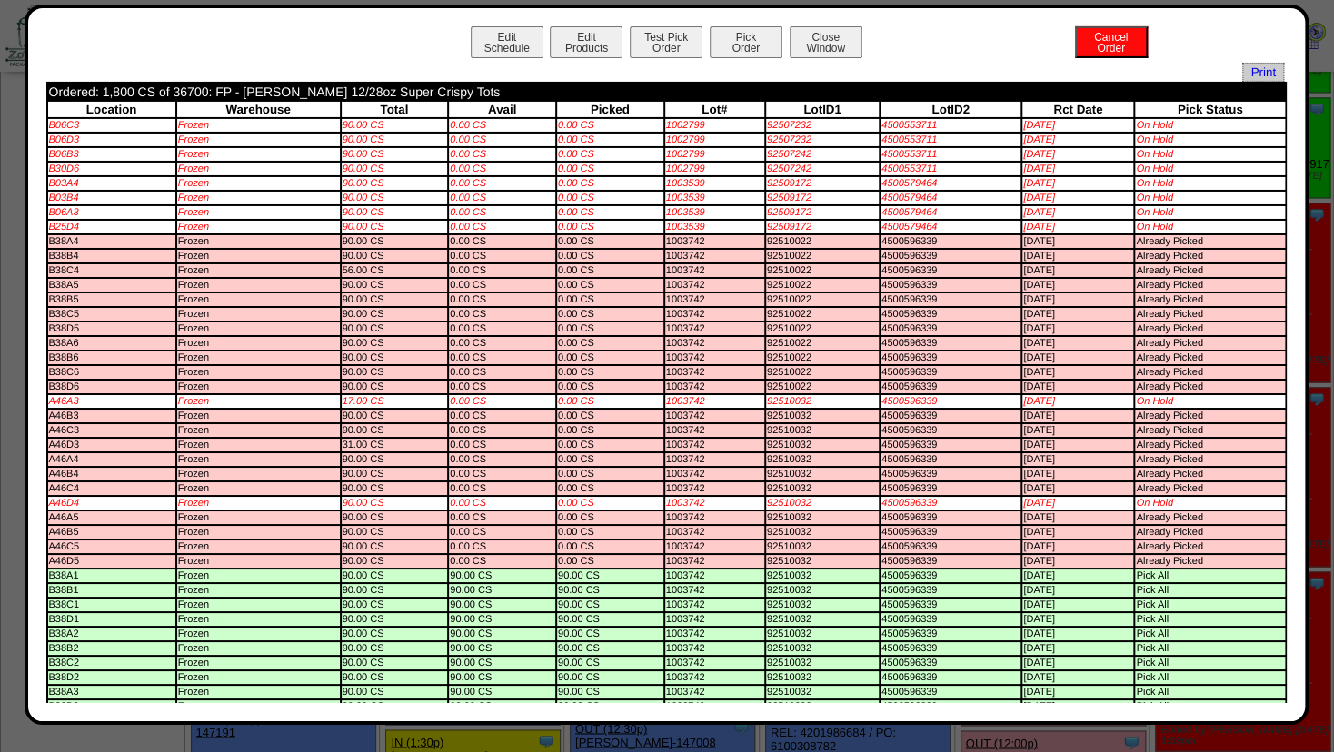
scroll to position [0, 0]
click at [739, 41] on button "Pick Order" at bounding box center [745, 42] width 73 height 32
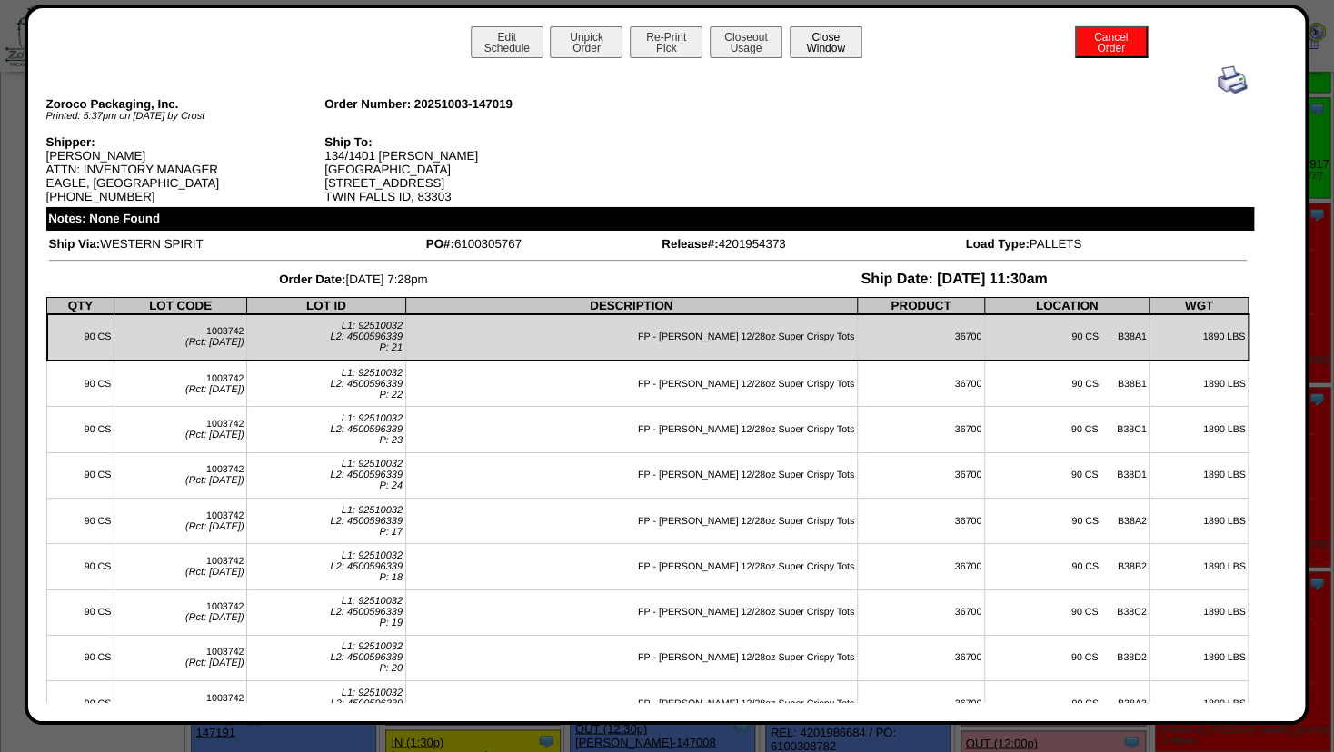
click at [808, 46] on button "Close Window" at bounding box center [825, 42] width 73 height 32
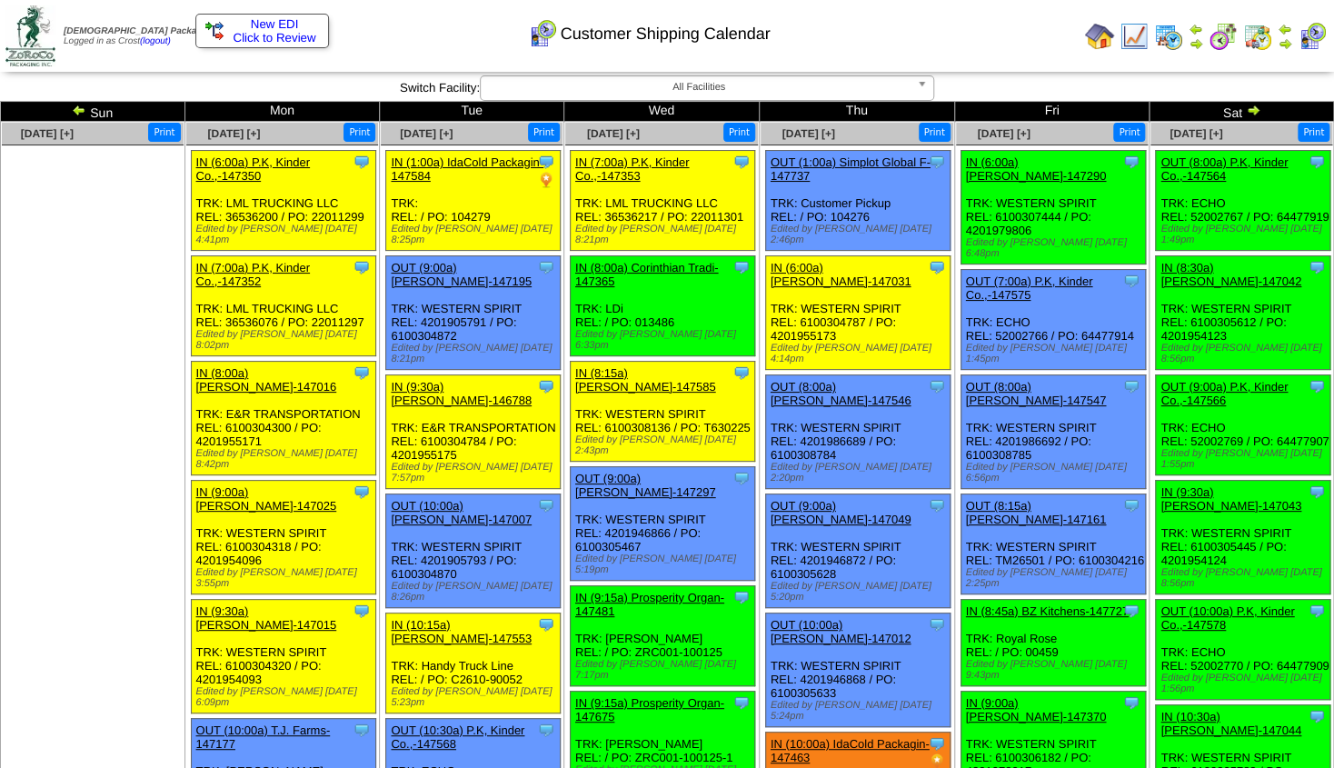
click at [1198, 42] on img at bounding box center [1195, 43] width 15 height 15
